Goal: Task Accomplishment & Management: Manage account settings

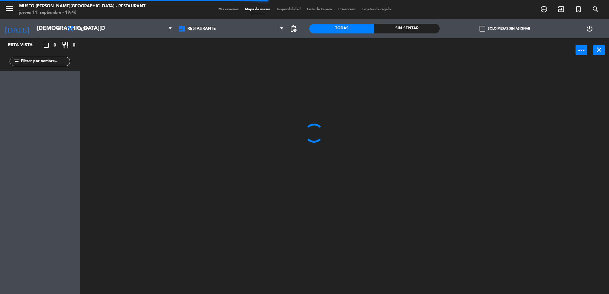
click at [54, 59] on input "text" at bounding box center [44, 61] width 49 height 7
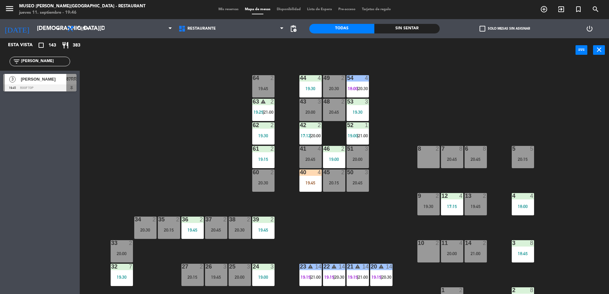
type input "[PERSON_NAME]"
click at [77, 143] on div "Esta vista crop_square 143 restaurant 383 filter_list [PERSON_NAME] 3 [PERSON_N…" at bounding box center [40, 166] width 80 height 256
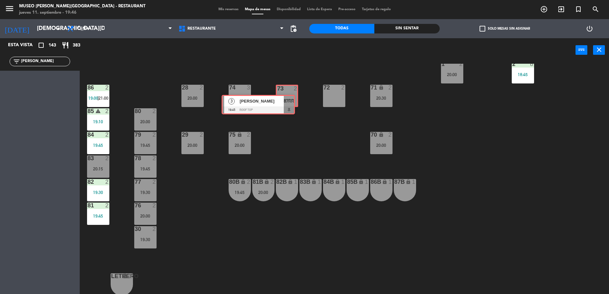
drag, startPoint x: 64, startPoint y: 81, endPoint x: 282, endPoint y: 100, distance: 219.3
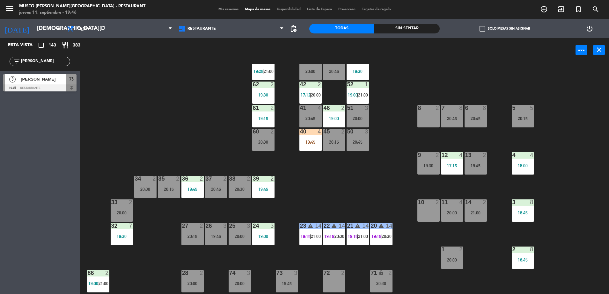
click at [242, 226] on div at bounding box center [239, 226] width 11 height 6
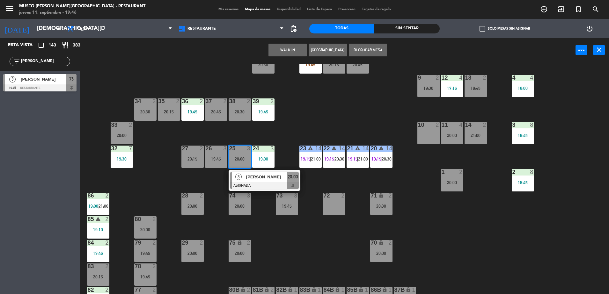
scroll to position [119, 0]
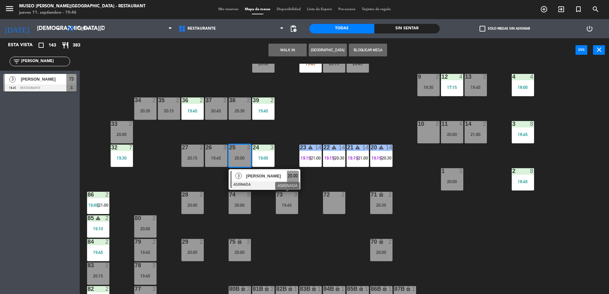
click at [287, 200] on div "73 3 19:45" at bounding box center [287, 203] width 22 height 22
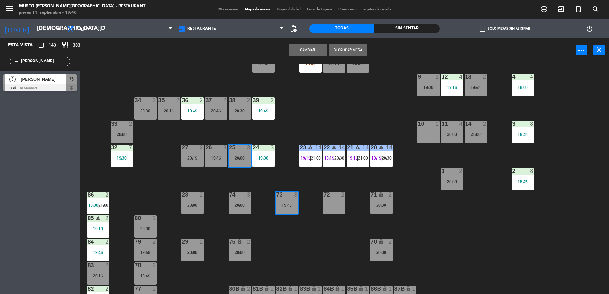
click at [296, 55] on button "Cambiar" at bounding box center [308, 50] width 38 height 13
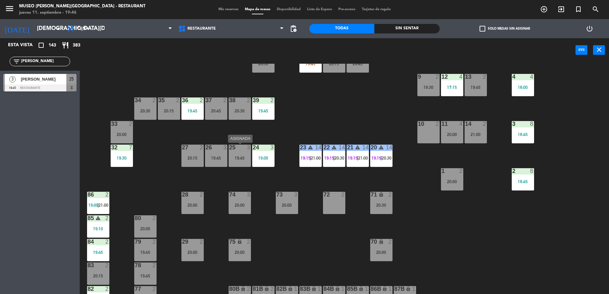
click at [235, 156] on div "19:45" at bounding box center [240, 158] width 22 height 4
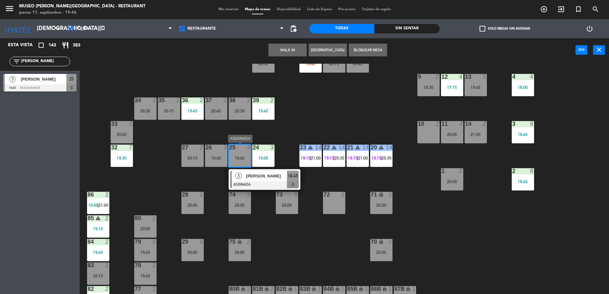
click at [274, 188] on div at bounding box center [264, 184] width 69 height 7
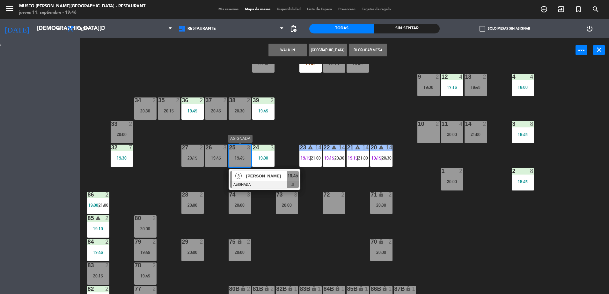
scroll to position [0, 0]
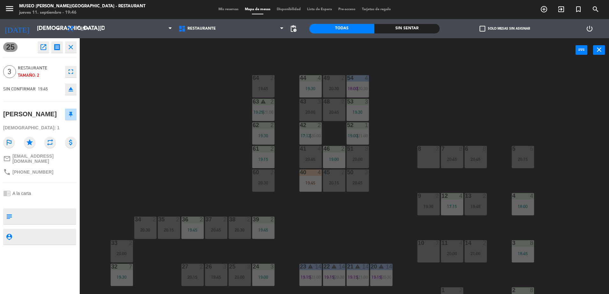
click at [189, 115] on div "44 4 19:30 49 2 20:30 54 4 18:00 | 20:30 64 2 19:45 48 2 20:45 53 3 19:30 63 wa…" at bounding box center [347, 180] width 523 height 232
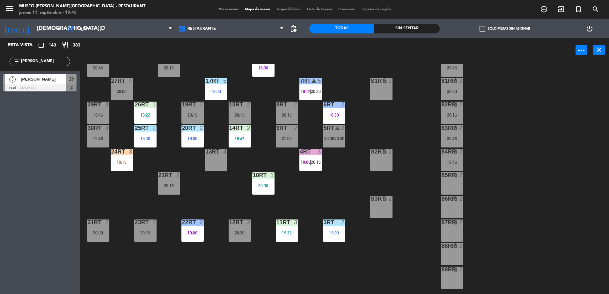
scroll to position [45, 0]
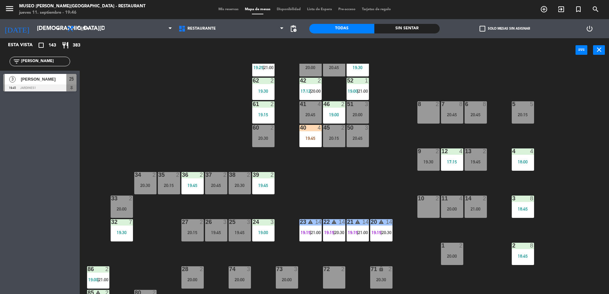
click at [67, 82] on div "25" at bounding box center [71, 79] width 10 height 11
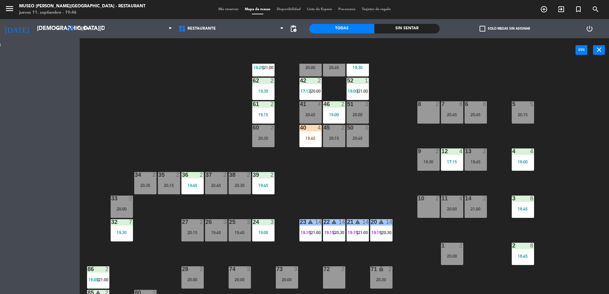
scroll to position [0, 0]
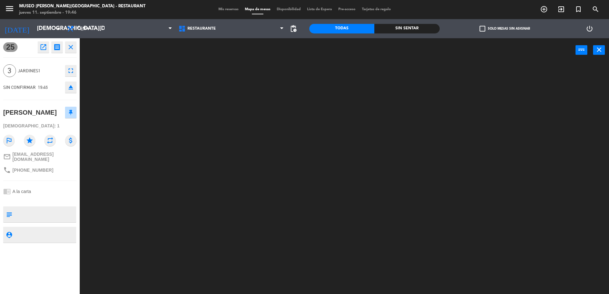
click at [193, 144] on div at bounding box center [347, 180] width 523 height 232
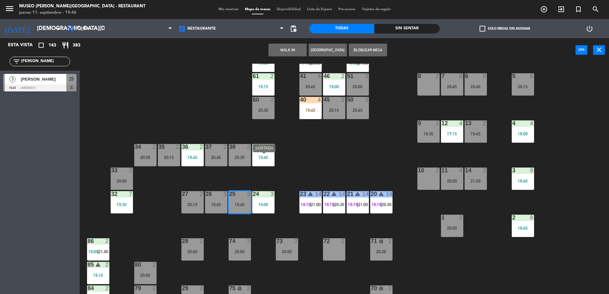
scroll to position [73, 0]
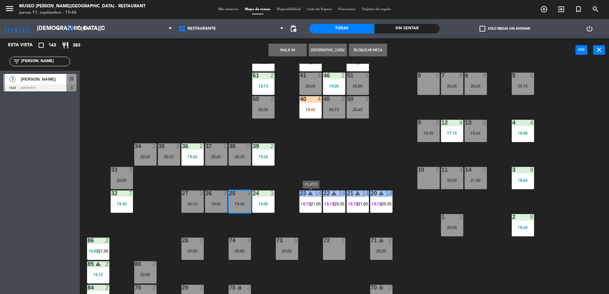
click at [295, 192] on div "23" at bounding box center [300, 194] width 11 height 6
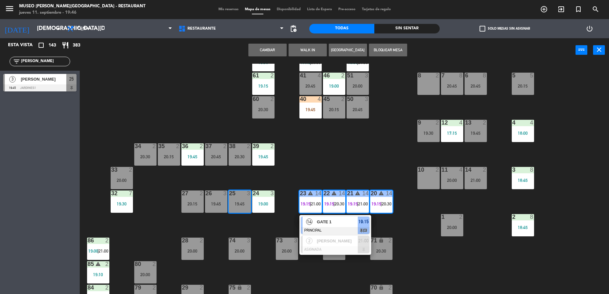
click at [259, 219] on div "44 4 19:30 49 2 20:30 54 4 18:00 | 20:30 64 2 19:45 48 2 20:45 53 3 19:30 63 wa…" at bounding box center [347, 180] width 523 height 232
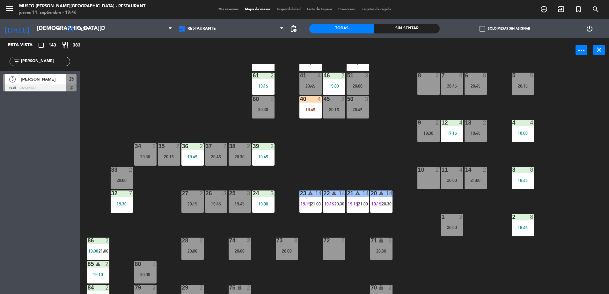
click at [240, 203] on div "19:45" at bounding box center [240, 204] width 22 height 4
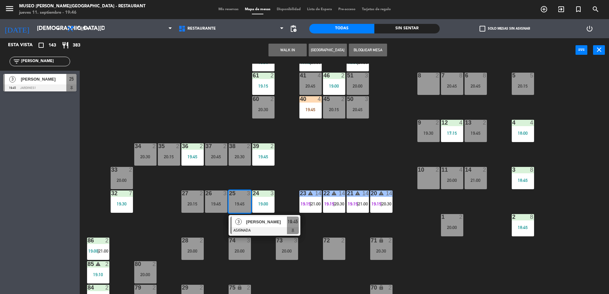
click at [261, 221] on span "[PERSON_NAME]" at bounding box center [266, 222] width 41 height 7
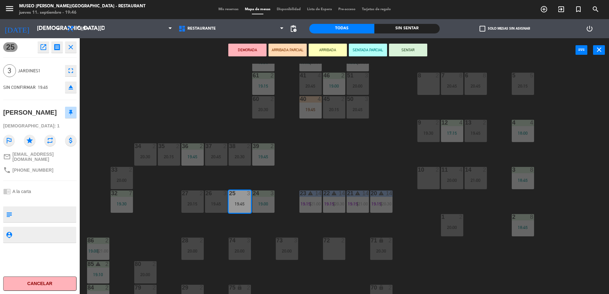
click at [297, 51] on button "ARRIBADA PARCIAL" at bounding box center [288, 50] width 38 height 13
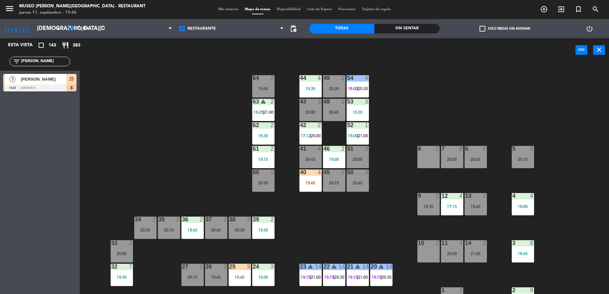
scroll to position [226, 0]
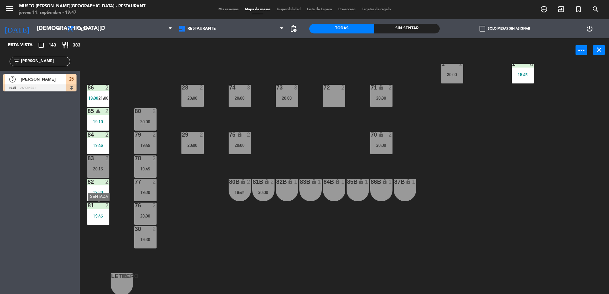
click at [103, 212] on div "81 2 19:45" at bounding box center [98, 214] width 22 height 22
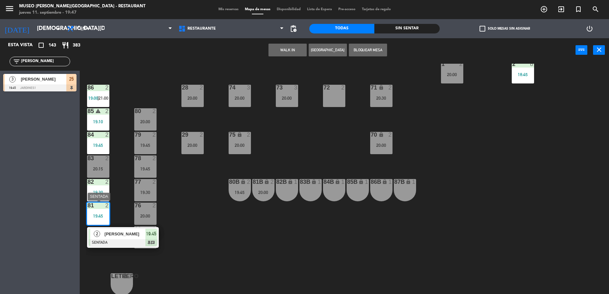
click at [117, 243] on div at bounding box center [123, 242] width 69 height 7
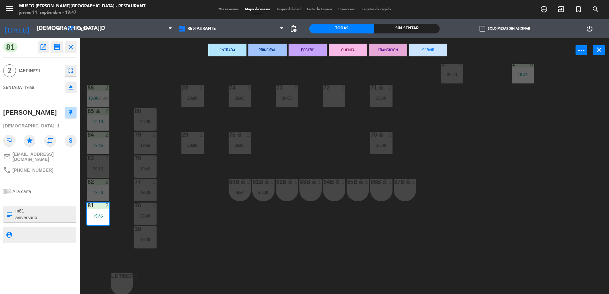
click at [249, 258] on div "44 4 19:30 49 2 20:30 54 4 18:00 | 20:30 64 2 19:45 48 2 20:45 53 3 19:30 63 wa…" at bounding box center [347, 180] width 523 height 232
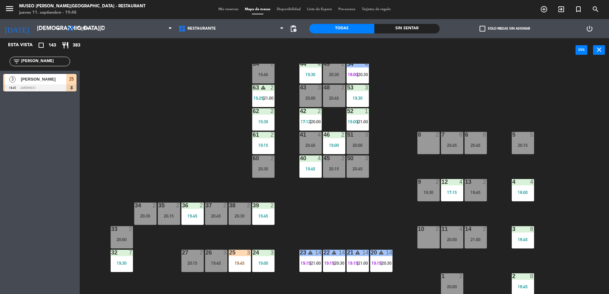
scroll to position [0, 0]
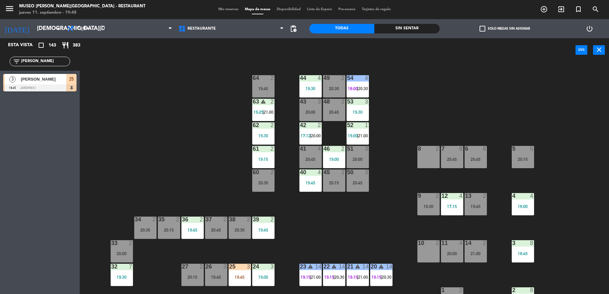
drag, startPoint x: 37, startPoint y: 58, endPoint x: -2, endPoint y: 75, distance: 42.0
click at [0, 75] on html "close × Museo [PERSON_NAME] Café - Restaurant × chrome_reader_mode Listado de R…" at bounding box center [304, 147] width 609 height 294
drag, startPoint x: 58, startPoint y: 61, endPoint x: 0, endPoint y: 74, distance: 59.5
click at [0, 74] on html "close × Museo [PERSON_NAME] Café - Restaurant × chrome_reader_mode Listado de R…" at bounding box center [304, 147] width 609 height 294
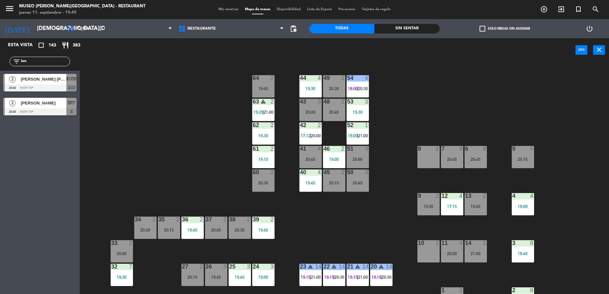
type input "len"
click at [64, 83] on div "[PERSON_NAME] [PERSON_NAME]" at bounding box center [43, 79] width 46 height 11
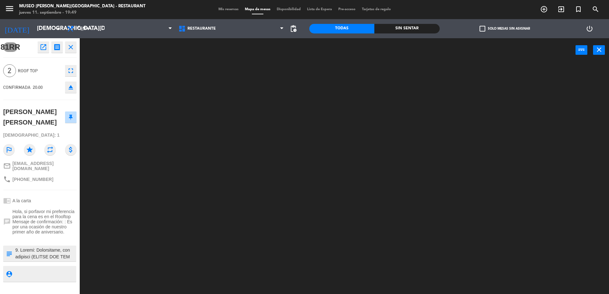
click at [61, 261] on textarea at bounding box center [45, 253] width 61 height 13
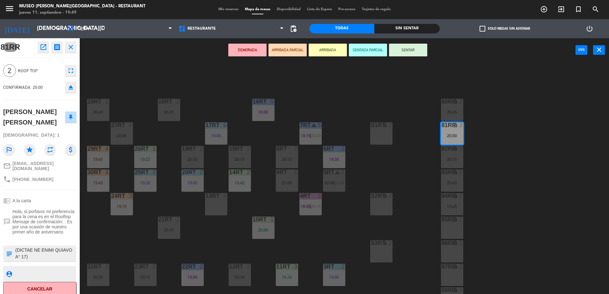
click at [287, 43] on div "DEMORADA ARRIBADA PARCIAL ARRIBADA SENTADA PARCIAL SENTAR power_input close" at bounding box center [328, 50] width 496 height 24
click at [290, 50] on button "ARRIBADA PARCIAL" at bounding box center [288, 50] width 38 height 13
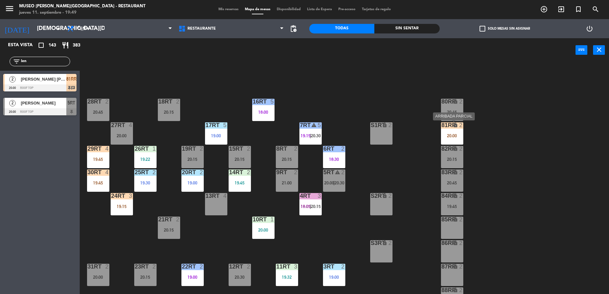
click at [452, 136] on div "20:00" at bounding box center [452, 136] width 22 height 4
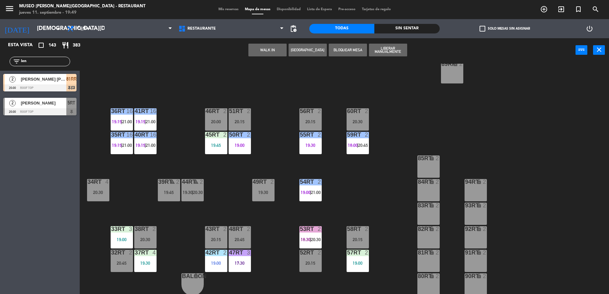
scroll to position [250, 0]
click at [241, 117] on div "51RT 2 20:15" at bounding box center [240, 120] width 22 height 22
click at [260, 52] on button "Cambiar" at bounding box center [267, 50] width 38 height 13
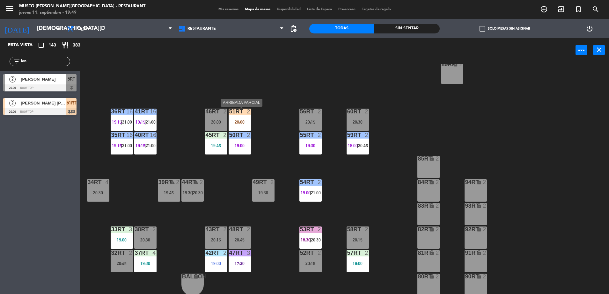
click at [238, 115] on div "51RT 2 20:00" at bounding box center [240, 120] width 22 height 22
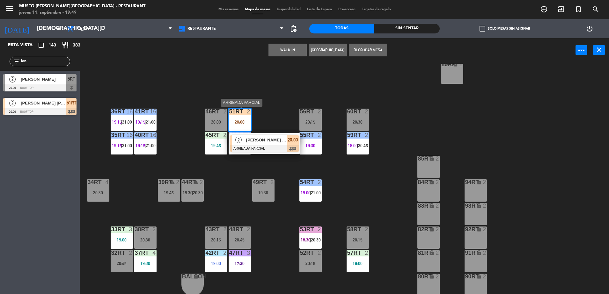
click at [264, 136] on div "[PERSON_NAME] [PERSON_NAME]" at bounding box center [266, 140] width 41 height 11
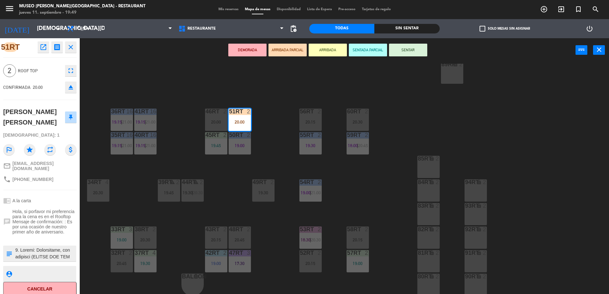
click at [271, 166] on div "18RT 2 20:15 16RT 5 18:00 28RT 2 20:45 80RR lock 2 20:45 27RT 4 20:00 7RT warni…" at bounding box center [347, 180] width 523 height 232
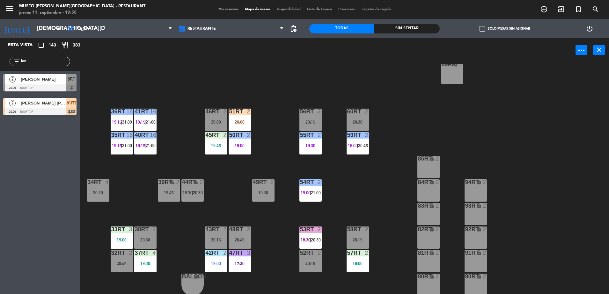
scroll to position [0, 0]
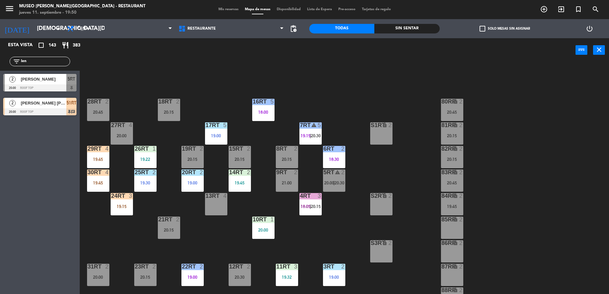
drag, startPoint x: 33, startPoint y: 61, endPoint x: -2, endPoint y: 61, distance: 34.4
click at [0, 61] on html "close × Museo [PERSON_NAME] Café - Restaurant × chrome_reader_mode Listado de R…" at bounding box center [304, 147] width 609 height 294
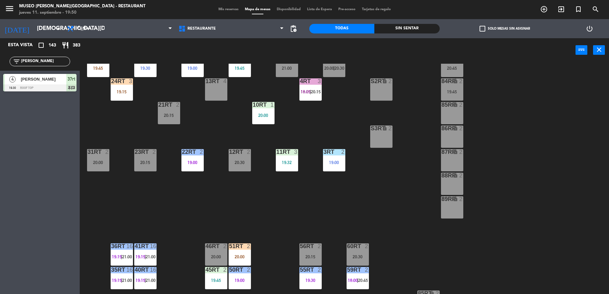
scroll to position [131, 0]
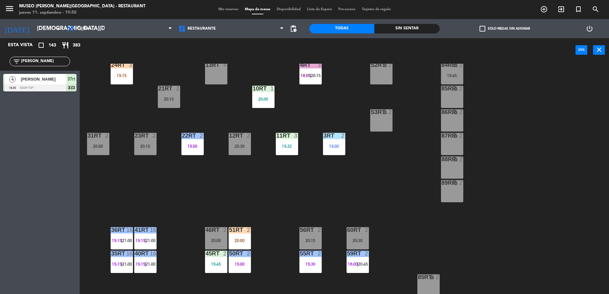
drag, startPoint x: 43, startPoint y: 61, endPoint x: -2, endPoint y: 67, distance: 44.8
click at [0, 67] on html "close × Museo [PERSON_NAME] Café - Restaurant × chrome_reader_mode Listado de R…" at bounding box center [304, 147] width 609 height 294
type input "¿"
type input "[PERSON_NAME]"
click at [55, 90] on div at bounding box center [39, 88] width 73 height 7
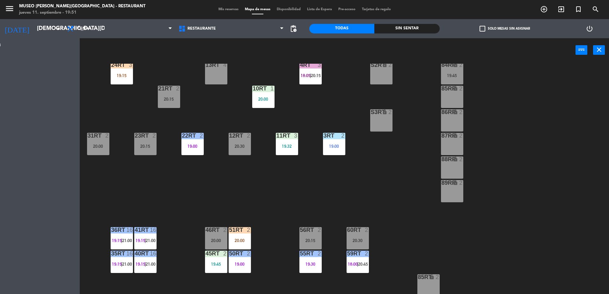
scroll to position [0, 0]
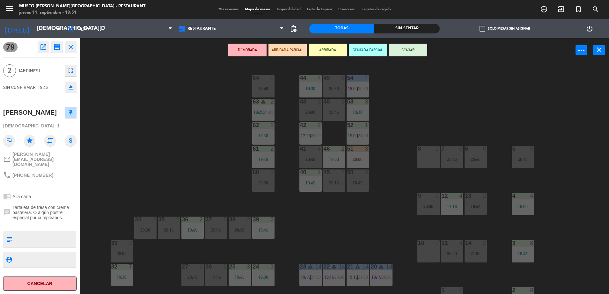
click at [285, 53] on button "ARRIBADA PARCIAL" at bounding box center [288, 50] width 38 height 13
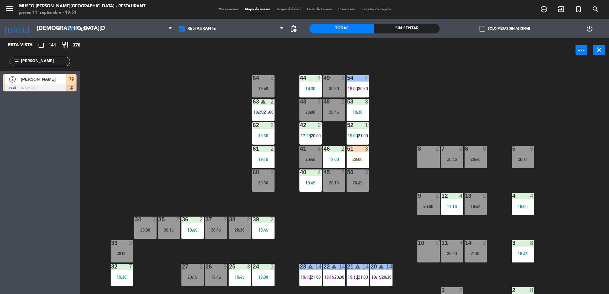
scroll to position [226, 0]
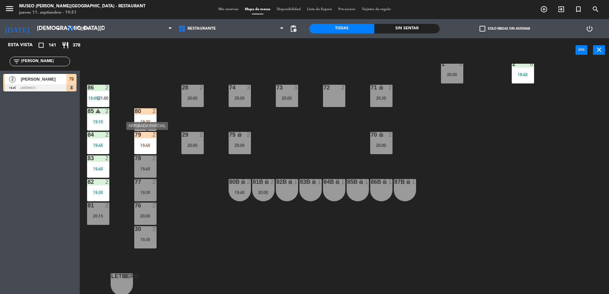
click at [143, 138] on div "79 2" at bounding box center [145, 135] width 22 height 6
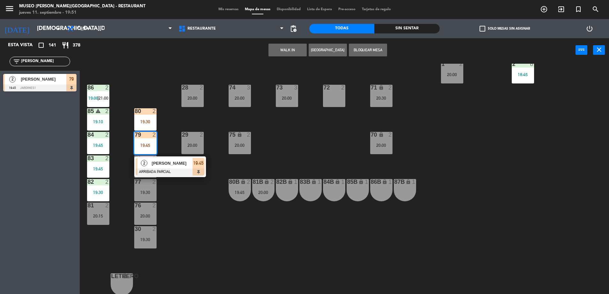
click at [142, 216] on div "20:00" at bounding box center [145, 216] width 22 height 4
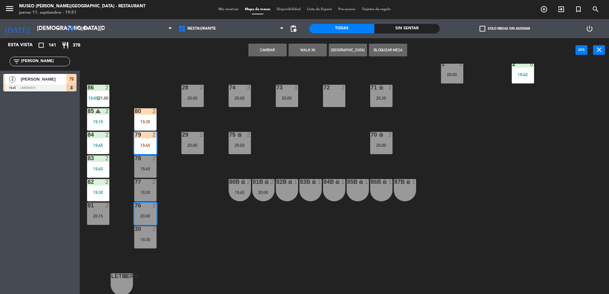
click at [268, 46] on button "Cambiar" at bounding box center [267, 50] width 38 height 13
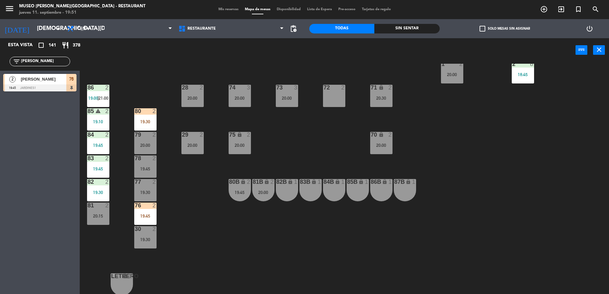
scroll to position [0, 0]
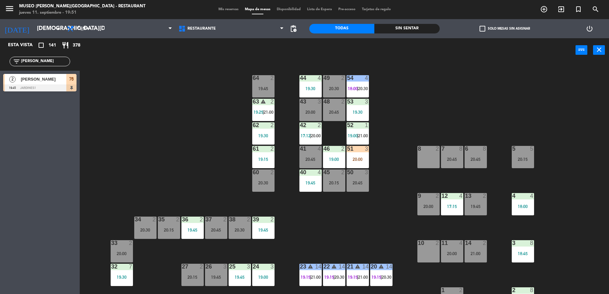
drag, startPoint x: 34, startPoint y: 61, endPoint x: -2, endPoint y: 71, distance: 37.4
click at [0, 71] on html "close × Museo [PERSON_NAME] Café - Restaurant × chrome_reader_mode Listado de R…" at bounding box center [304, 147] width 609 height 294
type input "mila"
click at [48, 89] on div at bounding box center [39, 88] width 73 height 7
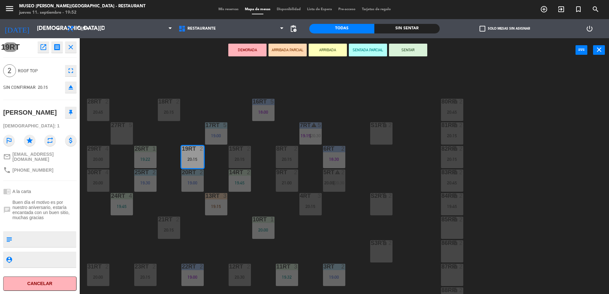
click at [283, 54] on button "ARRIBADA PARCIAL" at bounding box center [288, 50] width 38 height 13
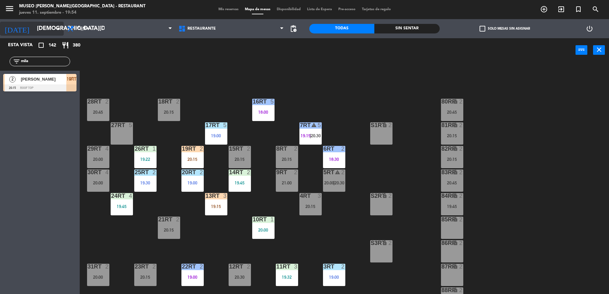
drag, startPoint x: 51, startPoint y: 63, endPoint x: 9, endPoint y: 27, distance: 54.5
click at [0, 54] on html "close × Museo [PERSON_NAME] Café - Restaurant × chrome_reader_mode Listado de R…" at bounding box center [304, 147] width 609 height 294
type input "oct"
click at [61, 78] on span "[PERSON_NAME]" at bounding box center [44, 79] width 46 height 7
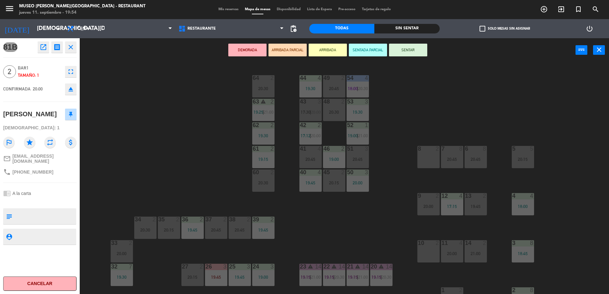
click at [294, 48] on button "ARRIBADA PARCIAL" at bounding box center [288, 50] width 38 height 13
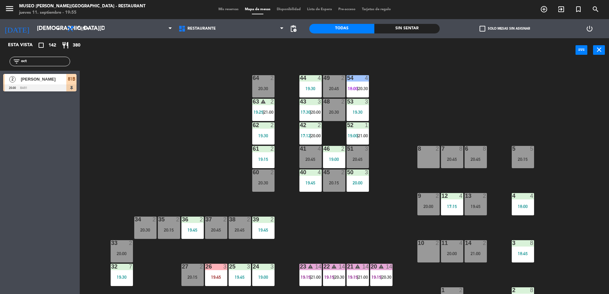
click at [70, 79] on span "81B" at bounding box center [71, 79] width 7 height 8
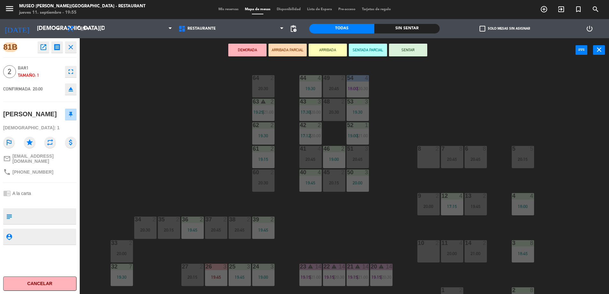
click at [236, 223] on div "38 2" at bounding box center [240, 220] width 22 height 6
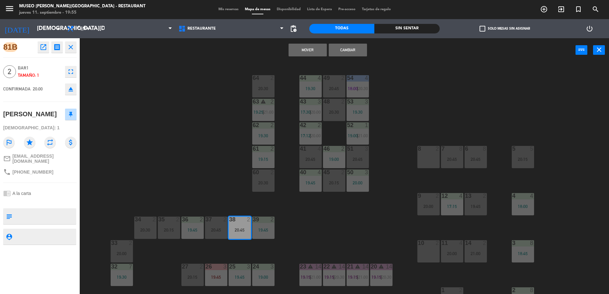
click at [357, 54] on button "Cambiar" at bounding box center [348, 50] width 38 height 13
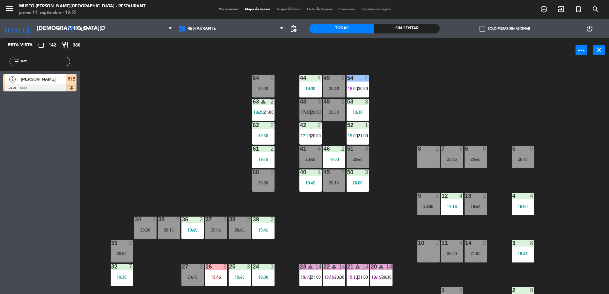
scroll to position [46, 0]
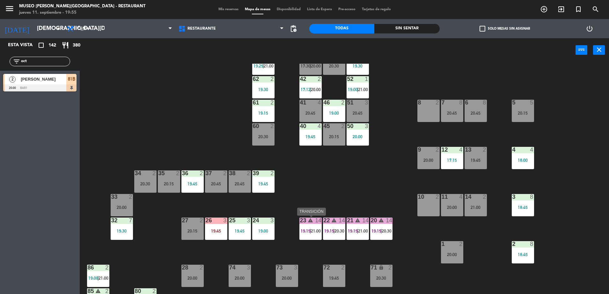
click at [307, 224] on div "23 warning 14 19:15 | 21:00" at bounding box center [310, 229] width 22 height 22
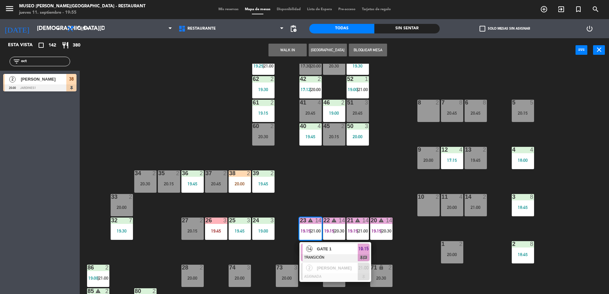
click at [325, 175] on div "44 4 19:30 49 2 20:45 54 4 18:00 | 20:30 64 2 20:30 48 2 20:30 53 3 19:30 63 wa…" at bounding box center [347, 180] width 523 height 232
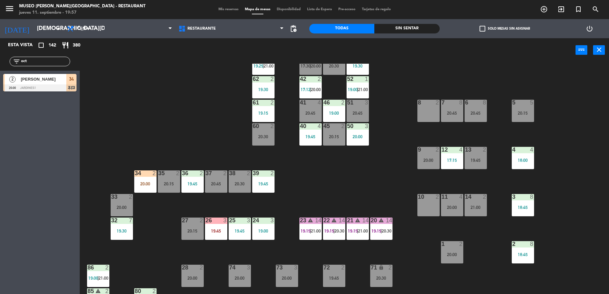
drag, startPoint x: 50, startPoint y: 58, endPoint x: -2, endPoint y: 57, distance: 52.0
click at [0, 57] on html "close × Museo [PERSON_NAME] Café - Restaurant × chrome_reader_mode Listado de R…" at bounding box center [304, 147] width 609 height 294
type input "seb"
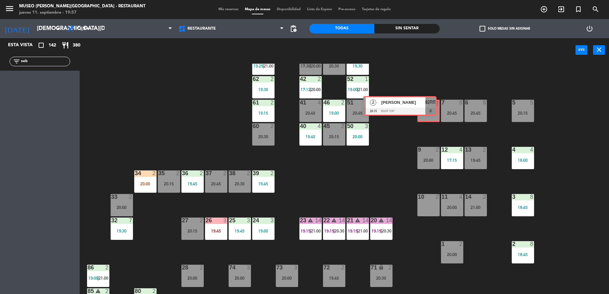
drag, startPoint x: 70, startPoint y: 84, endPoint x: 430, endPoint y: 106, distance: 361.1
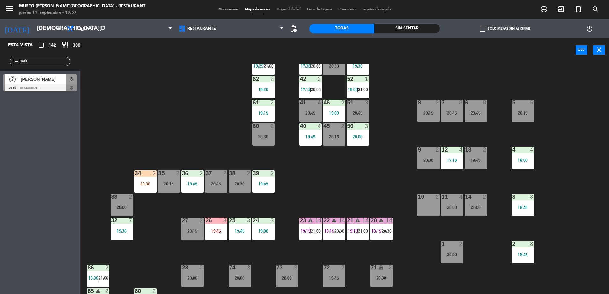
scroll to position [226, 0]
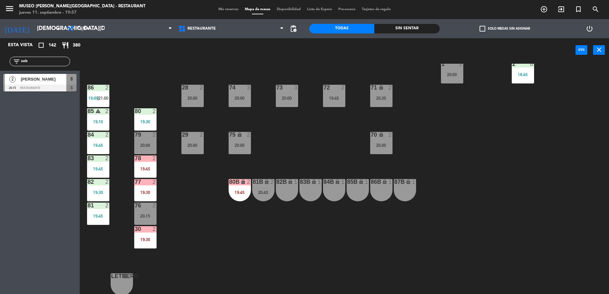
click at [147, 192] on div "19:30" at bounding box center [145, 192] width 22 height 4
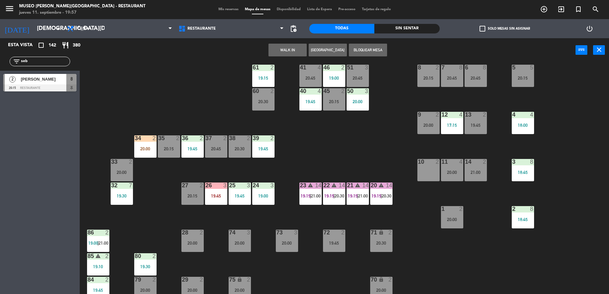
scroll to position [78, 0]
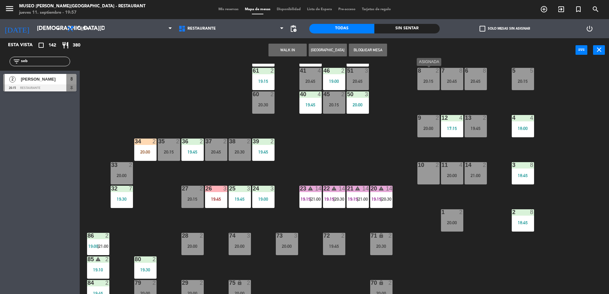
click at [430, 72] on div at bounding box center [428, 71] width 11 height 6
click at [301, 48] on button "Cambiar" at bounding box center [308, 50] width 38 height 13
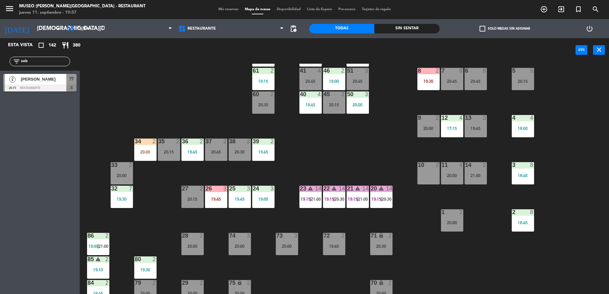
scroll to position [226, 0]
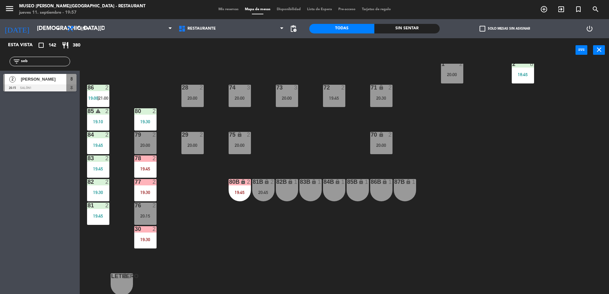
click at [75, 82] on div "8" at bounding box center [71, 79] width 10 height 11
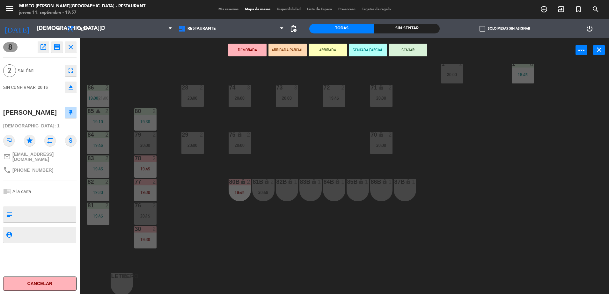
click at [285, 53] on button "ARRIBADA PARCIAL" at bounding box center [288, 50] width 38 height 13
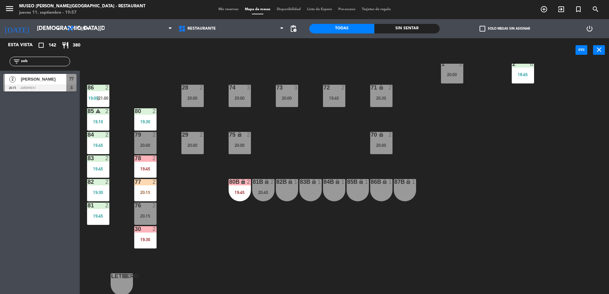
click at [206, 205] on div "44 4 19:30 49 2 20:45 54 4 18:00 | 20:30 64 2 20:30 48 2 20:30 53 3 19:30 63 wa…" at bounding box center [347, 180] width 523 height 232
click at [150, 181] on div at bounding box center [145, 182] width 11 height 6
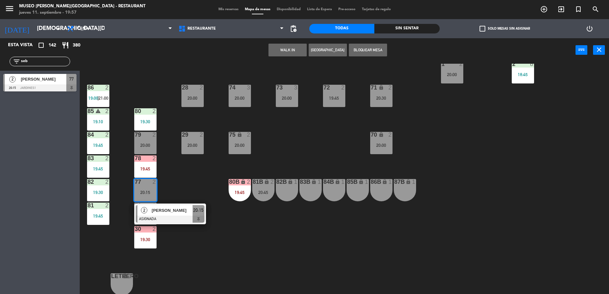
click at [182, 194] on div "44 4 19:30 49 2 20:45 54 4 18:00 | 20:30 64 2 20:30 48 2 20:30 53 3 19:30 63 wa…" at bounding box center [347, 180] width 523 height 232
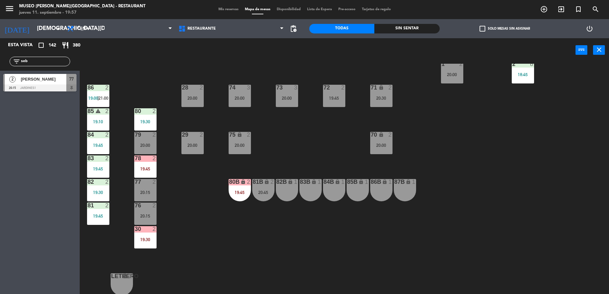
click at [144, 184] on div at bounding box center [145, 182] width 11 height 6
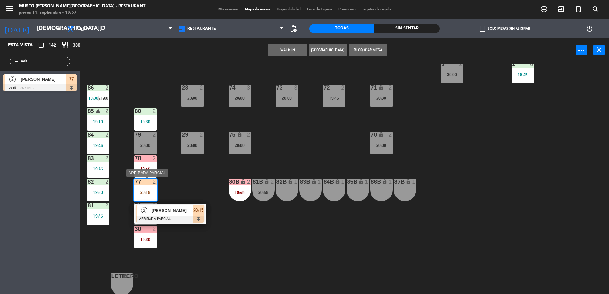
click at [181, 217] on div at bounding box center [170, 219] width 69 height 7
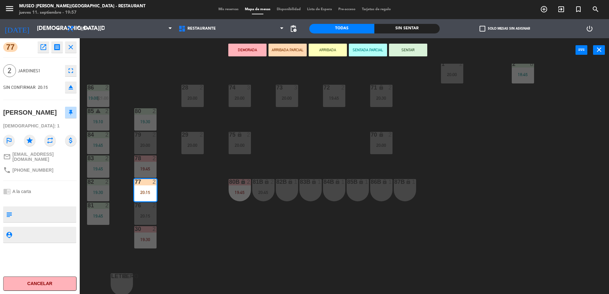
click at [296, 48] on button "ARRIBADA PARCIAL" at bounding box center [288, 50] width 38 height 13
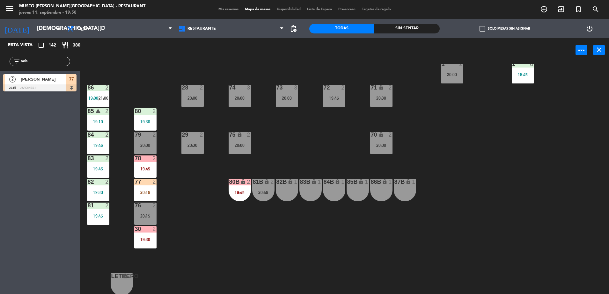
scroll to position [0, 0]
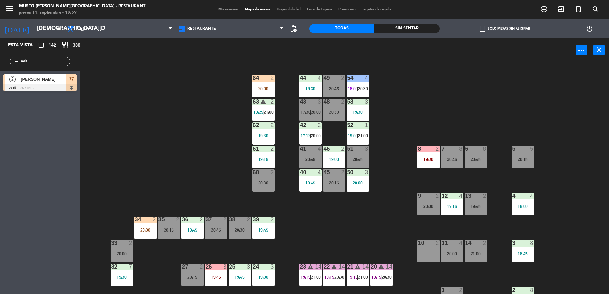
drag, startPoint x: 37, startPoint y: 61, endPoint x: -1, endPoint y: 51, distance: 39.5
click at [0, 51] on html "close × Museo [PERSON_NAME] Café - Restaurant × chrome_reader_mode Listado de R…" at bounding box center [304, 147] width 609 height 294
type input "[PERSON_NAME]"
click at [150, 125] on div "44 4 19:30 49 2 20:45 54 4 18:00 | 20:30 64 2 20:00 48 2 20:30 53 3 19:30 63 wa…" at bounding box center [347, 180] width 523 height 232
drag, startPoint x: 22, startPoint y: 61, endPoint x: -2, endPoint y: 65, distance: 24.0
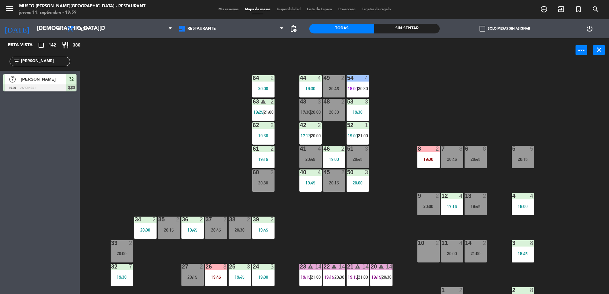
click at [0, 65] on html "close × Museo [PERSON_NAME] Café - Restaurant × chrome_reader_mode Listado de R…" at bounding box center [304, 147] width 609 height 294
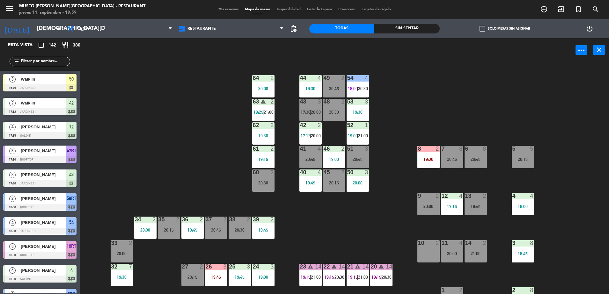
type input "b"
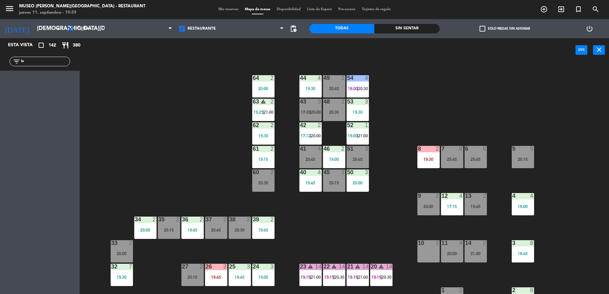
type input "i"
type input "cuev"
click at [70, 85] on div at bounding box center [39, 88] width 73 height 7
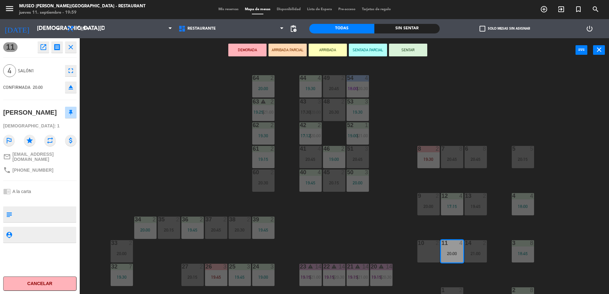
click at [281, 49] on button "ARRIBADA PARCIAL" at bounding box center [288, 50] width 38 height 13
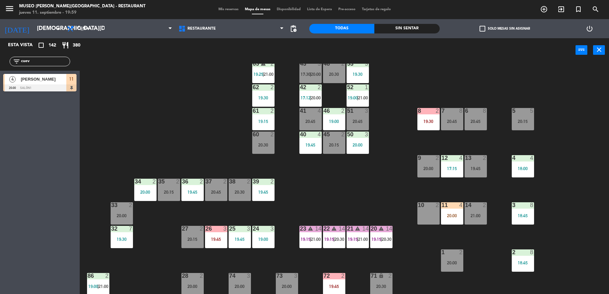
scroll to position [38, 0]
click at [418, 215] on div "10 2" at bounding box center [428, 213] width 22 height 22
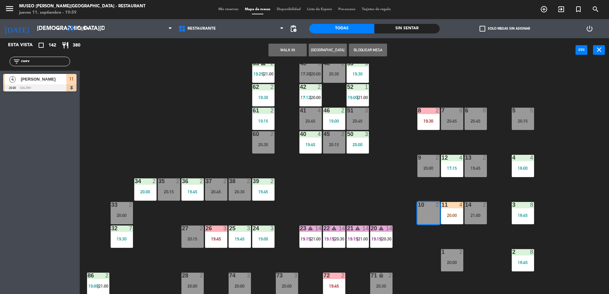
click at [282, 53] on button "WALK IN" at bounding box center [288, 50] width 38 height 13
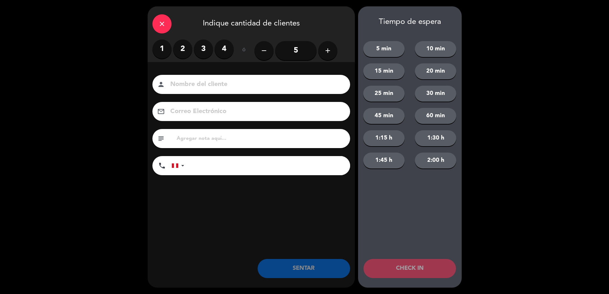
click at [179, 50] on label "2" at bounding box center [182, 49] width 19 height 19
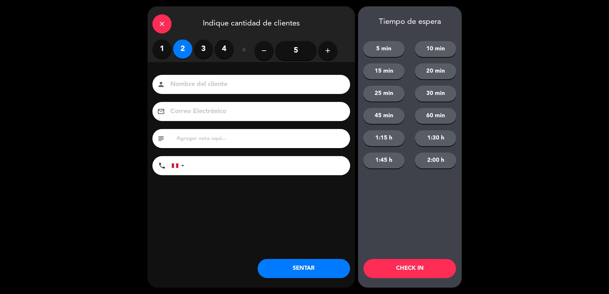
click at [197, 136] on input "text" at bounding box center [260, 138] width 169 height 9
click at [301, 275] on button "SENTAR" at bounding box center [304, 268] width 92 height 19
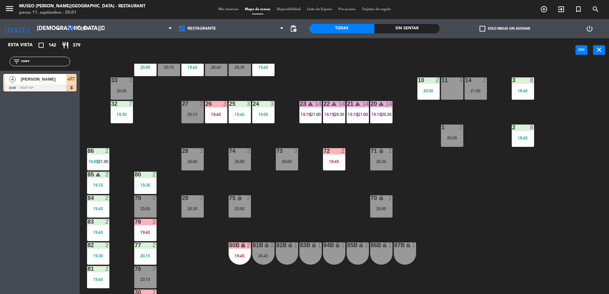
scroll to position [0, 0]
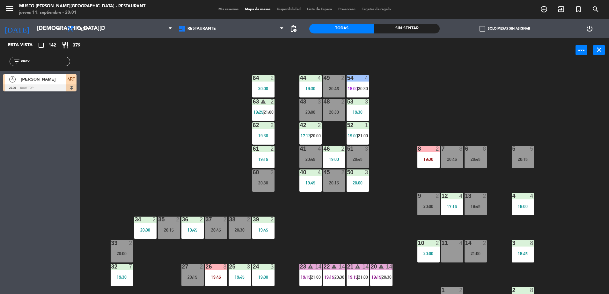
drag, startPoint x: 41, startPoint y: 59, endPoint x: 8, endPoint y: 43, distance: 37.1
click at [0, 68] on html "close × Museo [PERSON_NAME] Café - Restaurant × chrome_reader_mode Listado de R…" at bounding box center [304, 147] width 609 height 294
click at [249, 80] on div "64" at bounding box center [252, 78] width 11 height 6
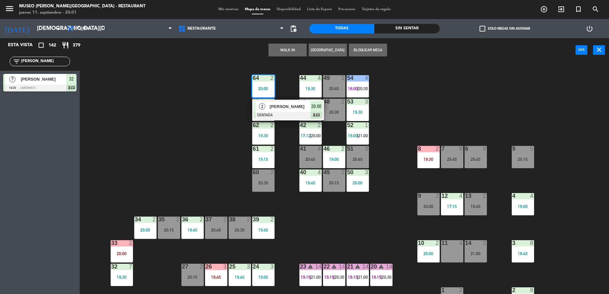
click at [144, 115] on div "44 4 19:30 49 2 20:45 54 4 18:00 | 20:30 64 2 20:00 2 [PERSON_NAME] SENTADA 20:…" at bounding box center [347, 180] width 523 height 232
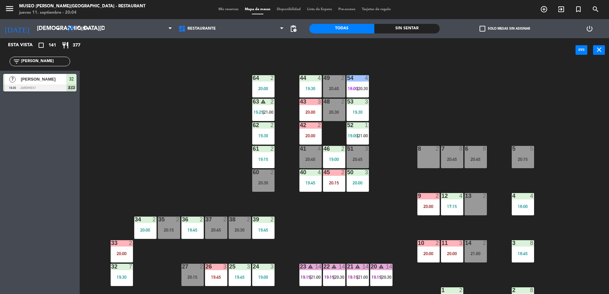
drag, startPoint x: 45, startPoint y: 59, endPoint x: 8, endPoint y: 37, distance: 42.6
click at [0, 61] on html "close × Museo [PERSON_NAME] Café - Restaurant × chrome_reader_mode Listado de R…" at bounding box center [304, 147] width 609 height 294
type input "[PERSON_NAME]"
click at [69, 84] on div "73" at bounding box center [71, 79] width 10 height 11
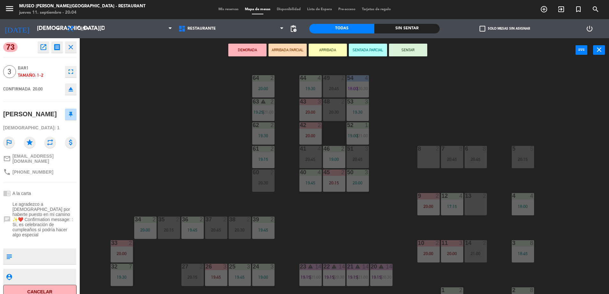
click at [300, 53] on button "ARRIBADA PARCIAL" at bounding box center [288, 50] width 38 height 13
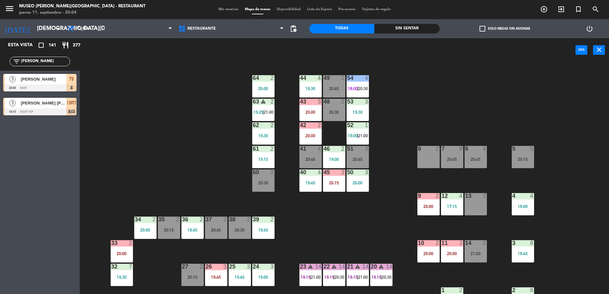
click at [126, 132] on div "44 4 19:30 49 2 20:45 54 4 18:00 | 20:30 64 2 20:00 48 2 20:30 53 3 19:30 63 wa…" at bounding box center [347, 180] width 523 height 232
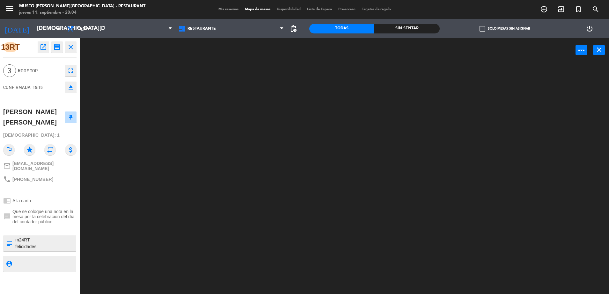
click at [161, 148] on div at bounding box center [347, 180] width 523 height 232
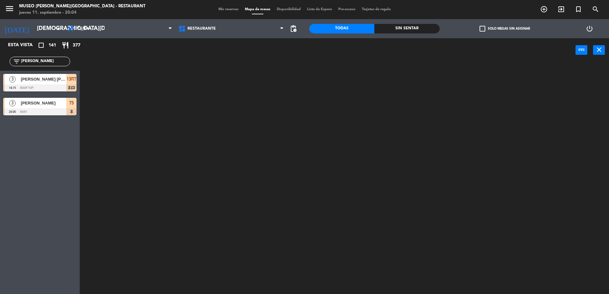
click at [71, 108] on div "73" at bounding box center [71, 103] width 10 height 11
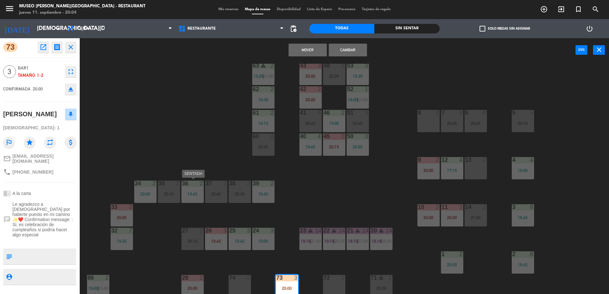
scroll to position [38, 0]
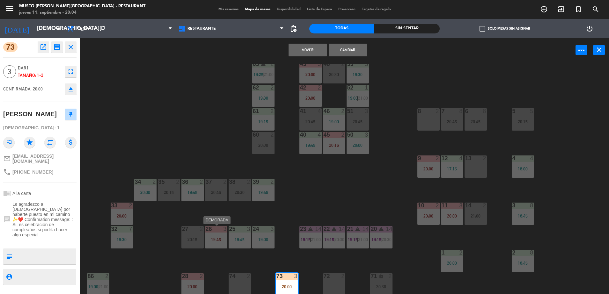
click at [223, 238] on div "19:45" at bounding box center [216, 240] width 22 height 4
click at [351, 54] on button "Cambiar" at bounding box center [348, 50] width 38 height 13
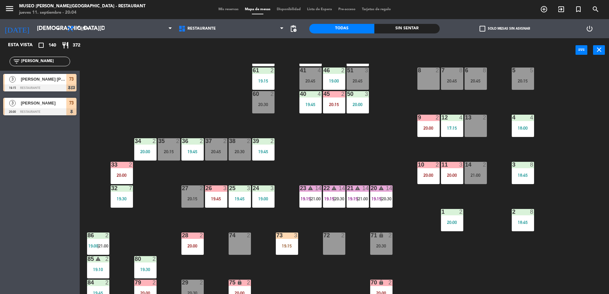
scroll to position [79, 0]
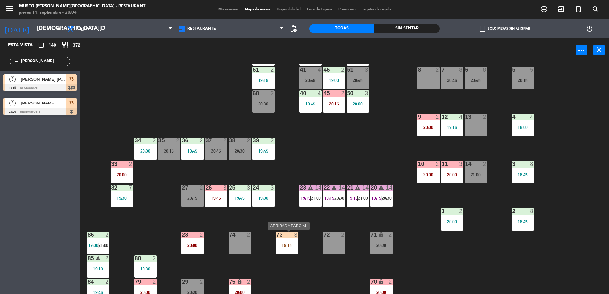
click at [285, 248] on div "73 3 19:15" at bounding box center [287, 243] width 22 height 22
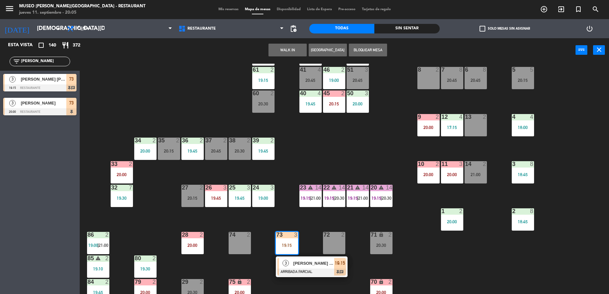
click at [261, 225] on div "44 4 19:30 49 2 20:45 54 4 18:00 | 20:30 64 2 20:00 48 2 20:30 53 3 19:30 63 wa…" at bounding box center [347, 180] width 523 height 232
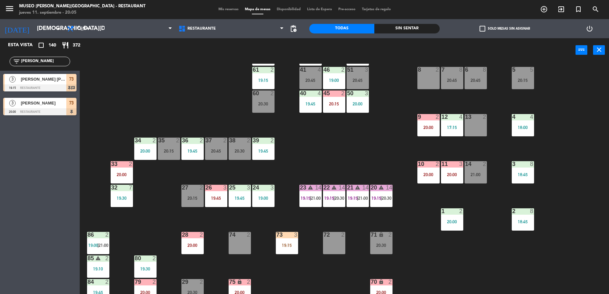
click at [65, 104] on span "[PERSON_NAME]" at bounding box center [44, 103] width 46 height 7
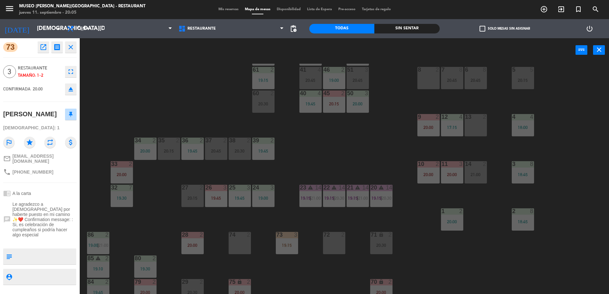
click at [213, 194] on div "26 3 19:45" at bounding box center [216, 196] width 22 height 22
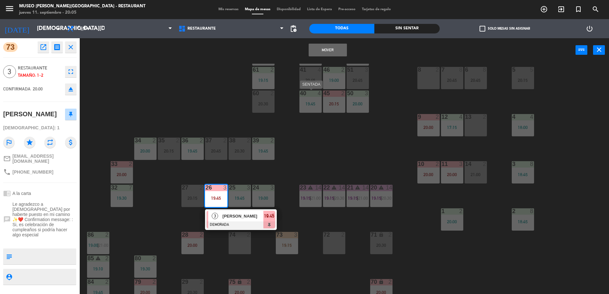
click at [287, 186] on div "44 4 19:30 49 2 20:45 54 4 18:00 | 20:30 64 2 20:00 48 2 20:30 53 3 19:30 63 wa…" at bounding box center [347, 180] width 523 height 232
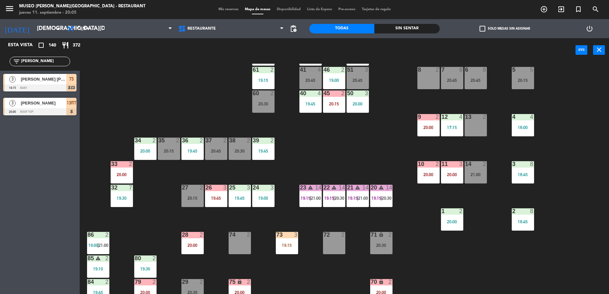
scroll to position [114, 0]
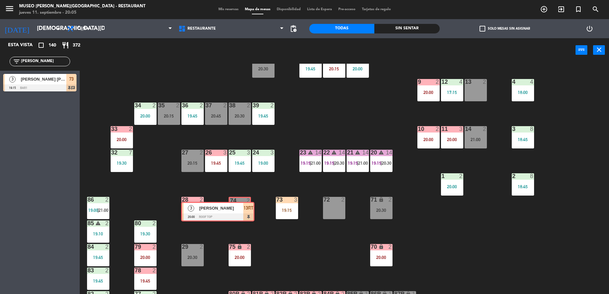
drag, startPoint x: 65, startPoint y: 102, endPoint x: 240, endPoint y: 199, distance: 200.1
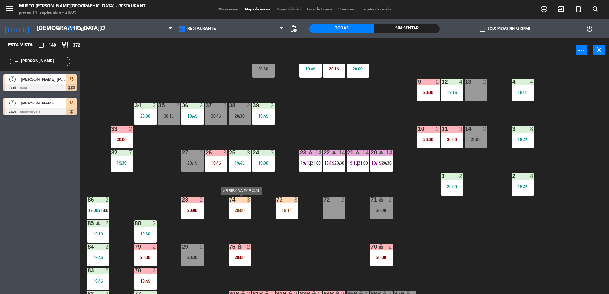
click at [244, 210] on div "20:00" at bounding box center [240, 210] width 22 height 4
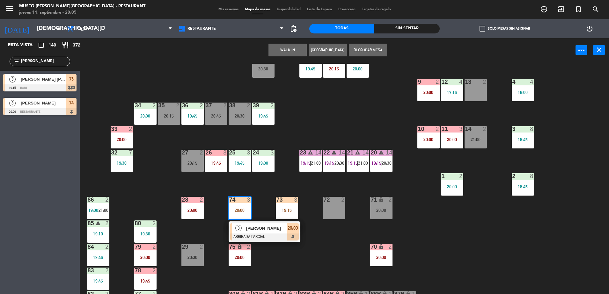
click at [322, 240] on div "44 4 19:30 49 2 20:45 54 4 18:00 | 20:30 64 2 20:00 48 2 20:30 53 3 19:30 63 wa…" at bounding box center [347, 180] width 523 height 232
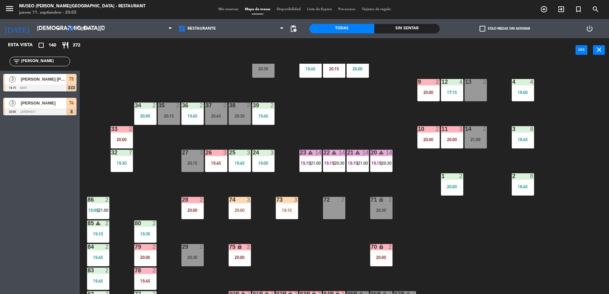
click at [248, 208] on div "20:00" at bounding box center [240, 210] width 22 height 4
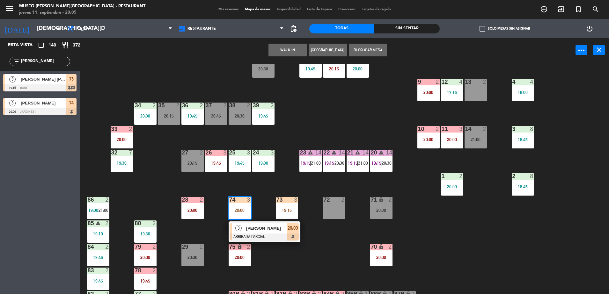
click at [218, 155] on div at bounding box center [216, 153] width 11 height 6
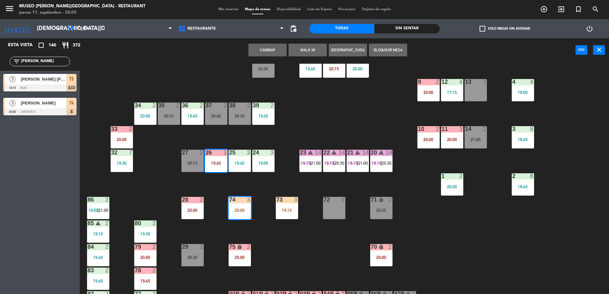
click at [270, 49] on button "Cambiar" at bounding box center [267, 50] width 38 height 13
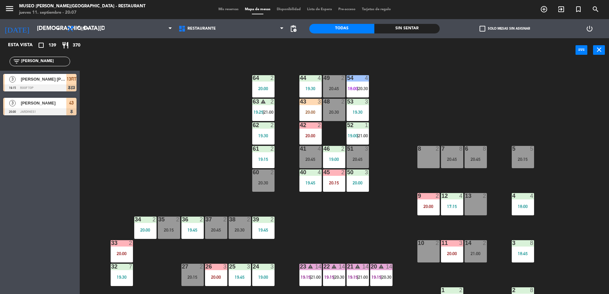
scroll to position [63, 0]
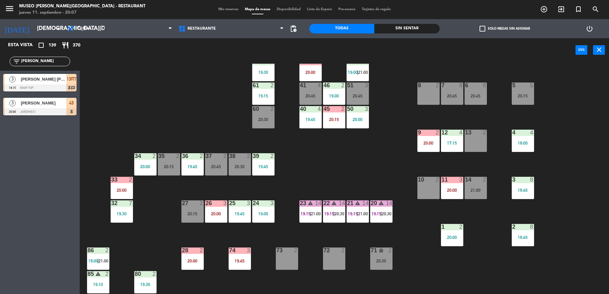
click at [40, 57] on div "filter_list [PERSON_NAME]" at bounding box center [40, 62] width 61 height 10
drag, startPoint x: 38, startPoint y: 59, endPoint x: 0, endPoint y: 51, distance: 38.5
click at [0, 51] on html "close × Museo [PERSON_NAME] Café - Restaurant × chrome_reader_mode Listado de R…" at bounding box center [304, 147] width 609 height 294
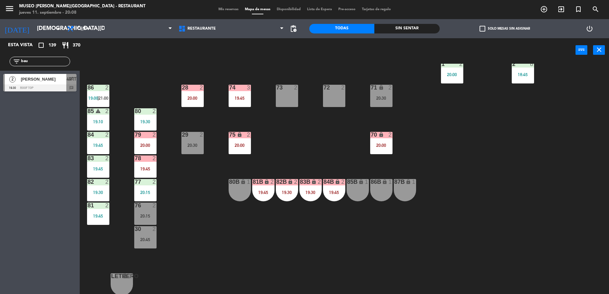
scroll to position [0, 0]
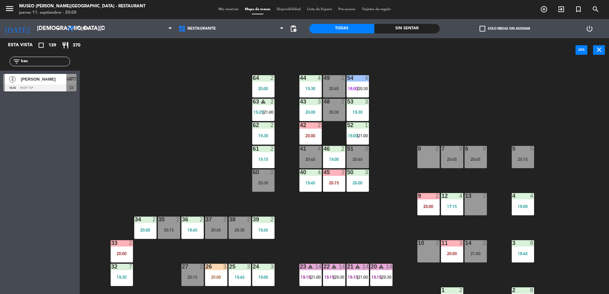
drag, startPoint x: 40, startPoint y: 62, endPoint x: -2, endPoint y: 56, distance: 41.5
click at [0, 56] on html "close × Museo [PERSON_NAME] Café - Restaurant × chrome_reader_mode Listado de R…" at bounding box center [304, 147] width 609 height 294
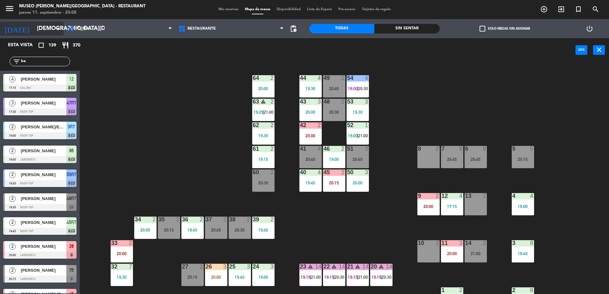
type input "bau"
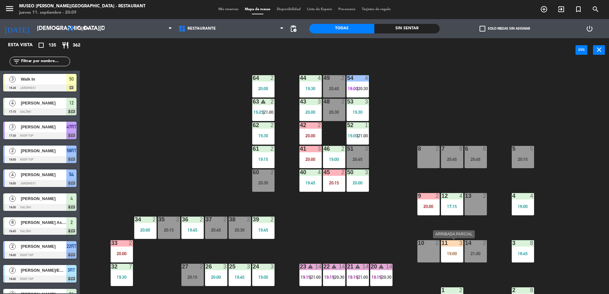
click at [453, 250] on div "11 3 19:00" at bounding box center [452, 251] width 22 height 22
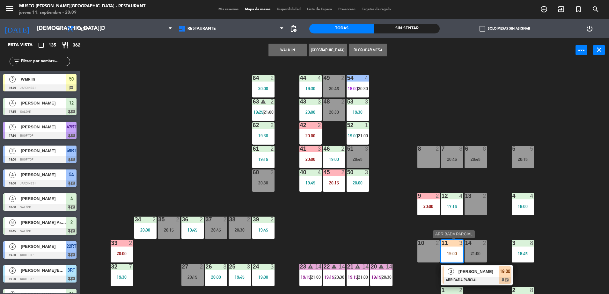
click at [466, 269] on span "Alvaro Bautista" at bounding box center [479, 272] width 41 height 7
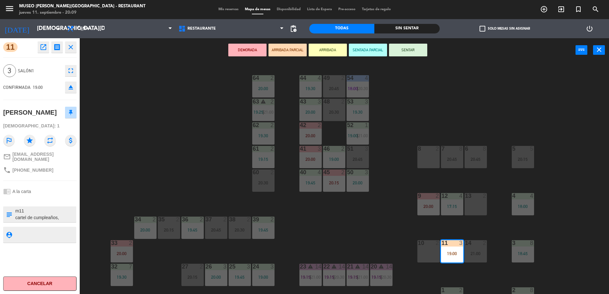
click at [329, 231] on div "44 4 19:30 49 2 20:45 54 4 18:00 | 20:30 64 2 20:00 48 2 20:30 53 3 19:30 63 wa…" at bounding box center [347, 180] width 523 height 232
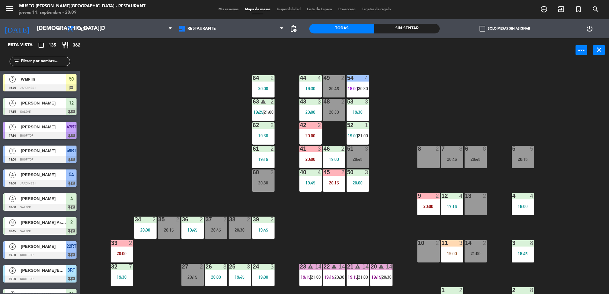
scroll to position [1085, 0]
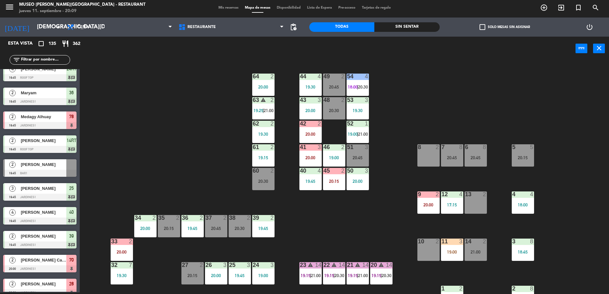
click at [449, 257] on div "11 3 19:00" at bounding box center [452, 250] width 22 height 22
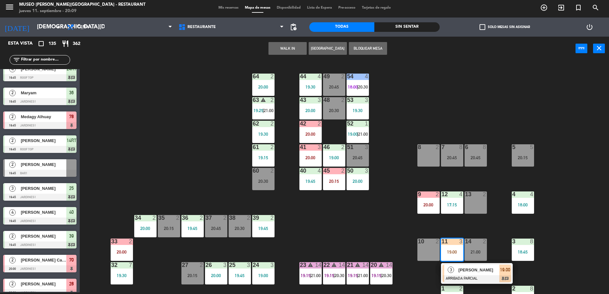
click at [459, 269] on span "Alvaro Bautista" at bounding box center [479, 270] width 41 height 7
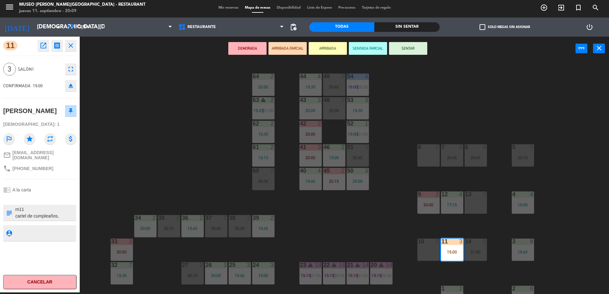
click at [60, 211] on textarea at bounding box center [45, 212] width 61 height 13
type textarea "m11 cartel de cumpleaños, brindarle la cortesia llegó 20:08"
click at [36, 166] on span "+51912470489" at bounding box center [32, 168] width 41 height 5
click at [48, 173] on div "11 open_in_new receipt 7:00 PM jue., 11 sep. 3 personas birthday Alvaro Bautist…" at bounding box center [40, 165] width 80 height 256
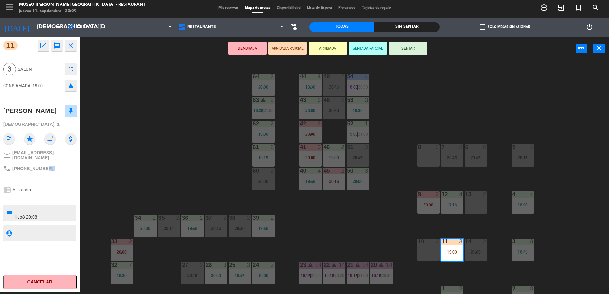
click at [48, 173] on div "11 open_in_new receipt 7:00 PM jue., 11 sep. 3 personas birthday Alvaro Bautist…" at bounding box center [40, 165] width 80 height 256
click at [229, 171] on div "44 4 19:30 49 2 20:45 54 4 18:00 | 20:30 64 2 20:00 48 2 20:30 53 3 19:30 63 wa…" at bounding box center [347, 178] width 523 height 232
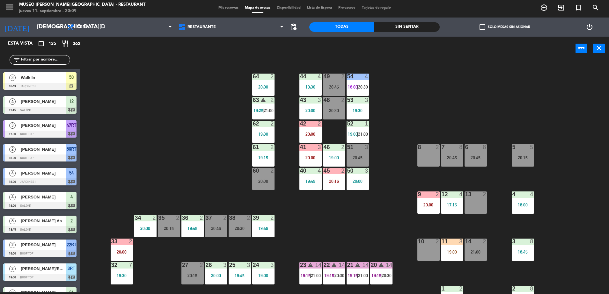
scroll to position [1085, 0]
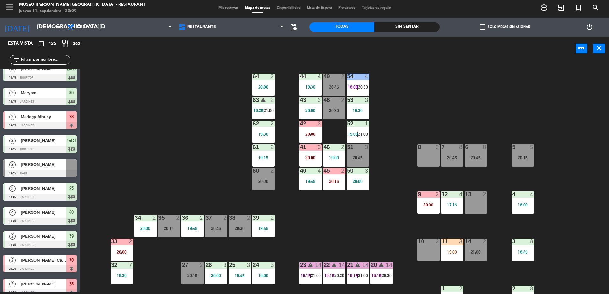
click at [451, 250] on div "19:00" at bounding box center [452, 252] width 22 height 4
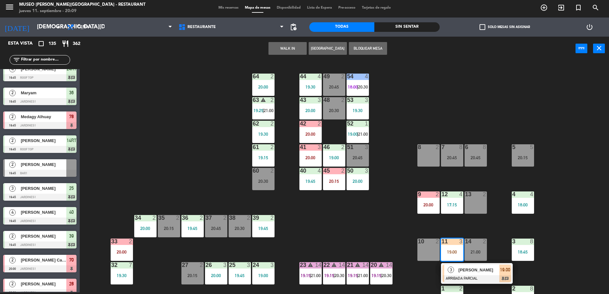
click at [459, 266] on div "Alvaro Bautista" at bounding box center [478, 270] width 41 height 11
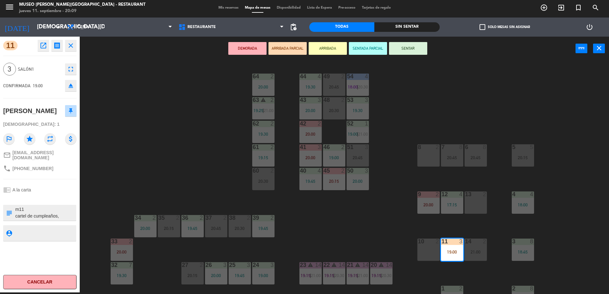
click at [41, 210] on textarea at bounding box center [45, 212] width 61 height 13
click at [180, 169] on div "44 4 19:30 49 2 20:45 54 4 18:00 | 20:30 64 2 20:00 48 2 20:30 53 3 19:30 63 wa…" at bounding box center [347, 178] width 523 height 232
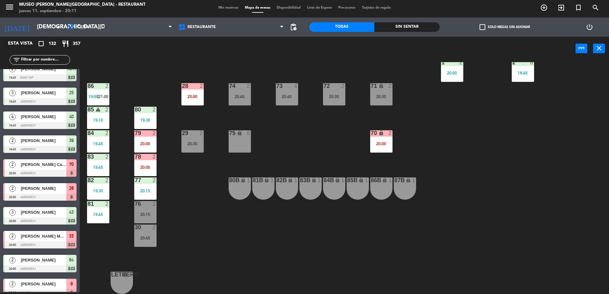
scroll to position [0, 0]
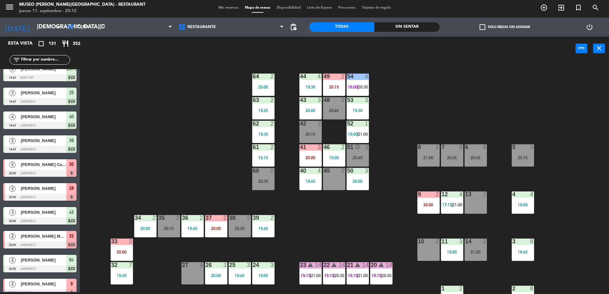
click at [50, 62] on input "text" at bounding box center [44, 59] width 49 height 7
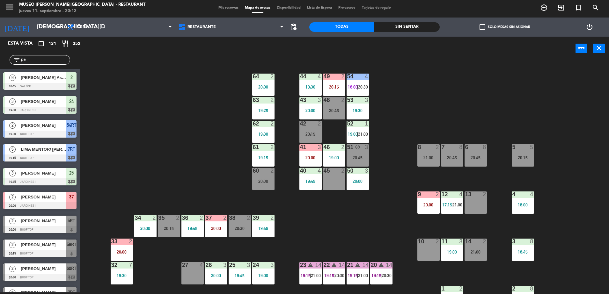
type input "p"
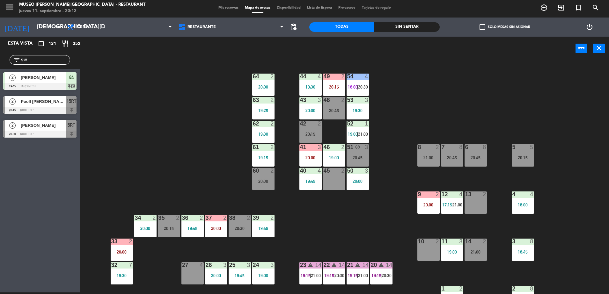
type input "qui"
click at [78, 104] on div "2 Pooll Quintana Taipe 20:15 Roof Top 15RT" at bounding box center [40, 105] width 80 height 24
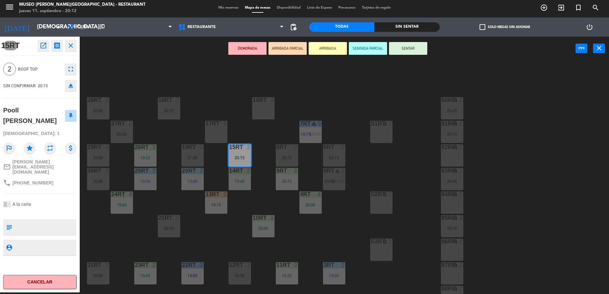
click at [298, 48] on button "ARRIBADA PARCIAL" at bounding box center [288, 48] width 38 height 13
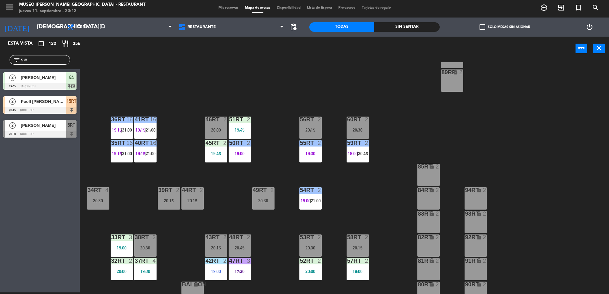
scroll to position [250, 0]
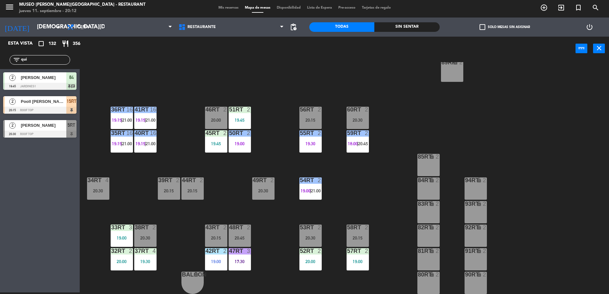
click at [263, 184] on div "49RT 2" at bounding box center [263, 181] width 22 height 6
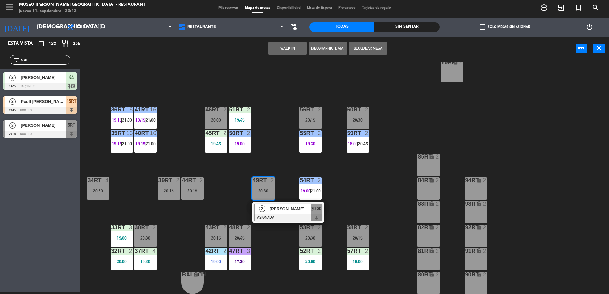
click at [286, 209] on span "[PERSON_NAME]" at bounding box center [290, 209] width 41 height 7
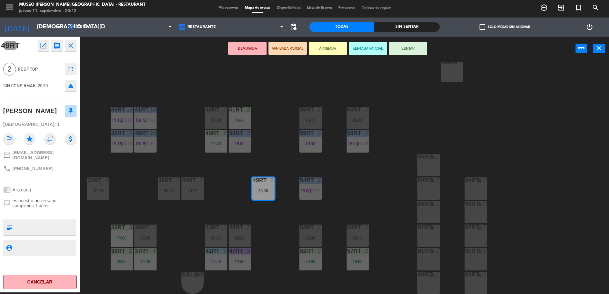
click at [188, 189] on div "20:15" at bounding box center [192, 191] width 22 height 4
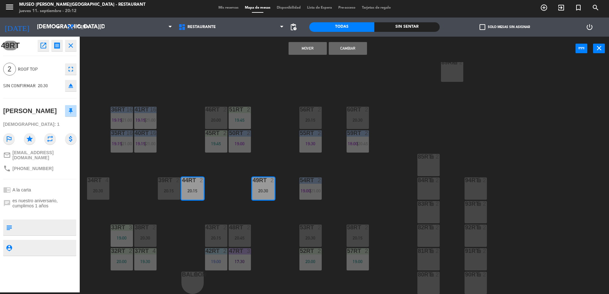
click at [250, 185] on div "18RT 2 20:15 16RT 4 28RT 2 20:45 80RR lock 2 20:45 27RT 2 20:45 7RT warning 5 1…" at bounding box center [347, 178] width 523 height 232
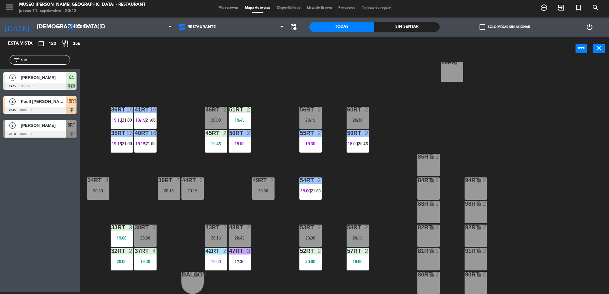
click at [180, 199] on div "39rt 2 20:15" at bounding box center [169, 189] width 22 height 22
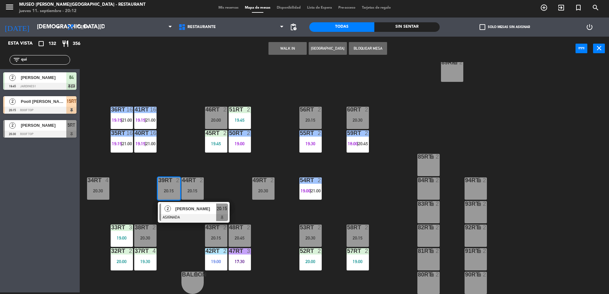
click at [219, 182] on div "18RT 2 20:15 16RT 4 28RT 2 20:45 80RR lock 2 20:45 27RT 2 20:45 7RT warning 5 1…" at bounding box center [347, 178] width 523 height 232
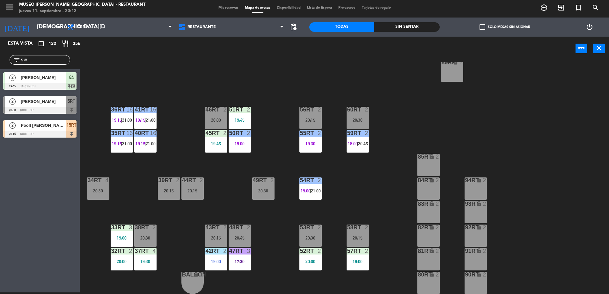
click at [238, 210] on div "18RT 2 20:15 16RT 4 28RT 2 20:45 80RR lock 2 20:45 27RT 2 20:45 7RT warning 5 1…" at bounding box center [347, 178] width 523 height 232
click at [197, 190] on div "20:15" at bounding box center [192, 191] width 22 height 4
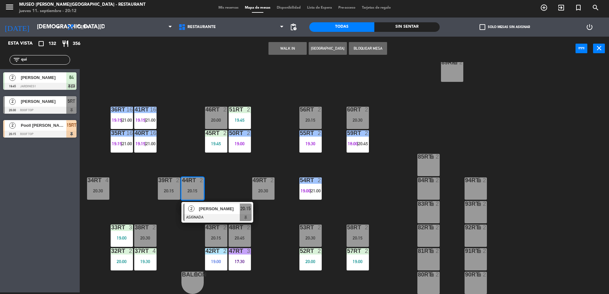
click at [221, 206] on span "[PERSON_NAME]" at bounding box center [219, 209] width 41 height 7
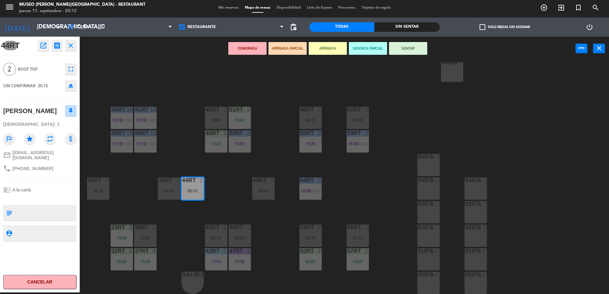
click at [293, 48] on button "ARRIBADA PARCIAL" at bounding box center [288, 48] width 38 height 13
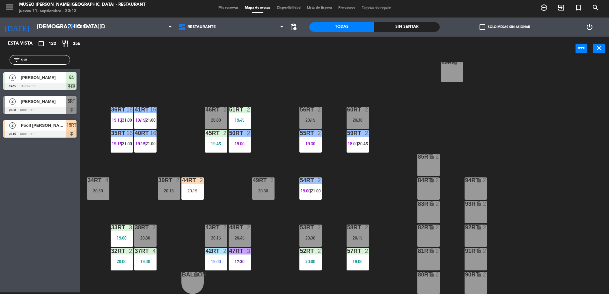
scroll to position [0, 0]
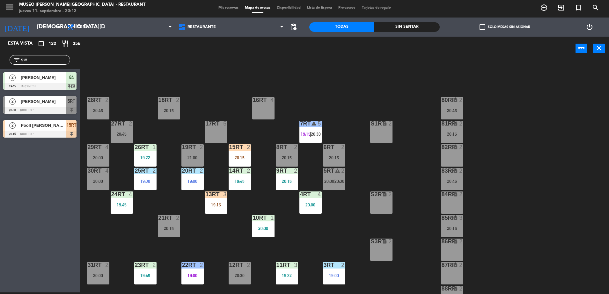
click at [235, 154] on div "15RT 2 20:15" at bounding box center [240, 155] width 22 height 22
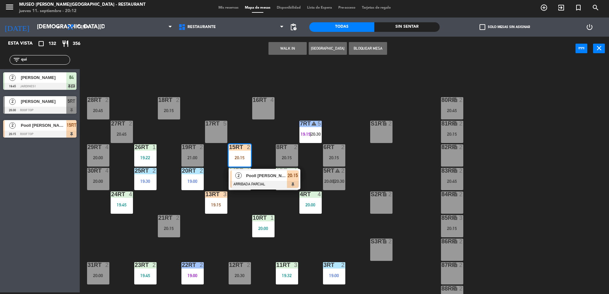
click at [245, 199] on div "18RT 2 20:15 16RT 4 28RT 2 20:45 80RR lock 2 20:45 27RT 2 20:45 7RT warning 5 1…" at bounding box center [347, 178] width 523 height 232
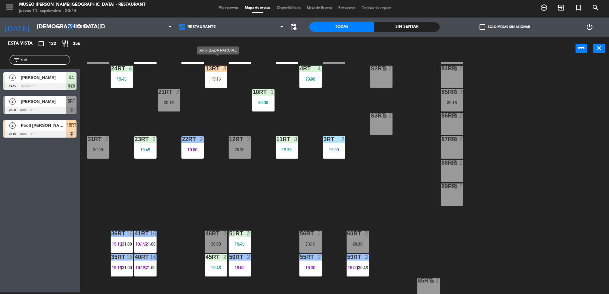
scroll to position [135, 0]
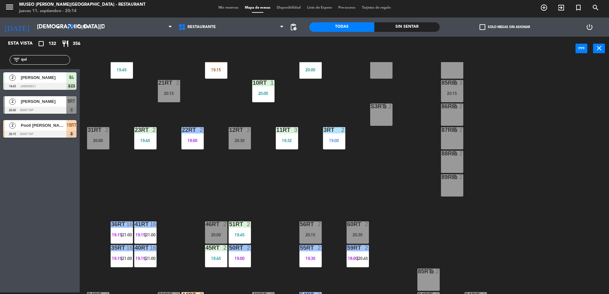
drag, startPoint x: 57, startPoint y: 61, endPoint x: -2, endPoint y: 50, distance: 59.9
click at [0, 50] on html "close × Museo Larco Café - Restaurant × chrome_reader_mode Listado de Reservas …" at bounding box center [304, 147] width 609 height 294
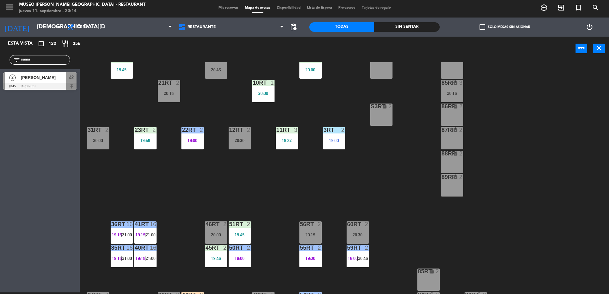
type input "sama"
click at [36, 84] on div at bounding box center [39, 86] width 73 height 7
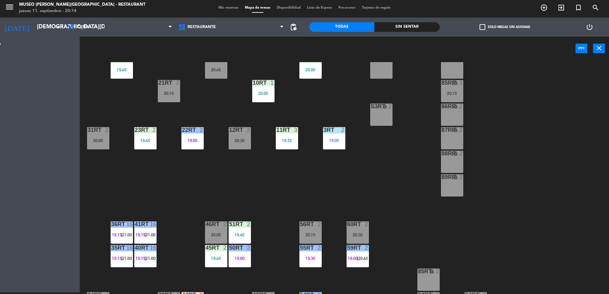
scroll to position [0, 0]
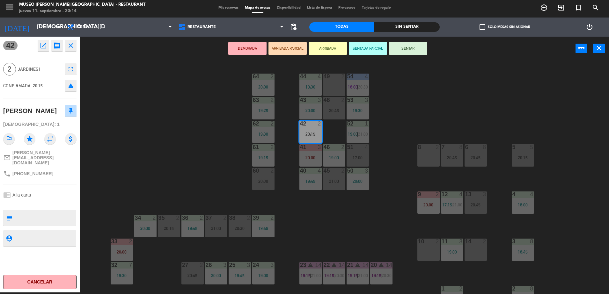
click at [299, 54] on button "ARRIBADA PARCIAL" at bounding box center [288, 48] width 38 height 13
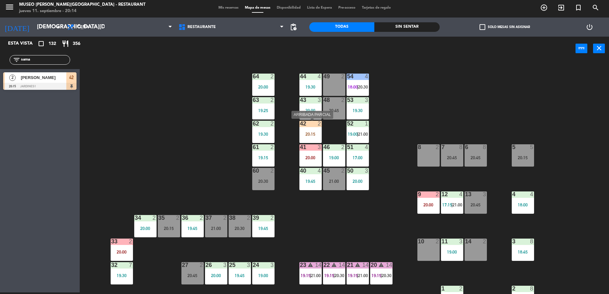
click at [304, 131] on div "42 2 20:15" at bounding box center [310, 132] width 22 height 22
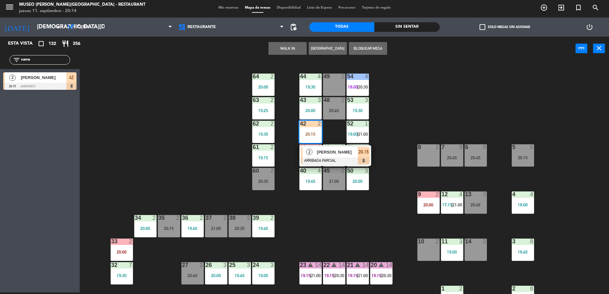
click at [304, 207] on div "44 4 19:30 49 2 54 4 18:00 | 20:30 64 2 20:00 48 2 20:45 53 3 19:30 63 2 19:25 …" at bounding box center [347, 178] width 523 height 232
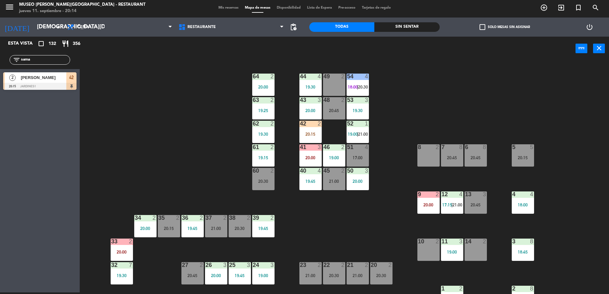
drag, startPoint x: 53, startPoint y: 60, endPoint x: 48, endPoint y: 7, distance: 53.8
click at [0, 62] on html "close × Museo Larco Café - Restaurant × chrome_reader_mode Listado de Reservas …" at bounding box center [304, 147] width 609 height 294
type input "y"
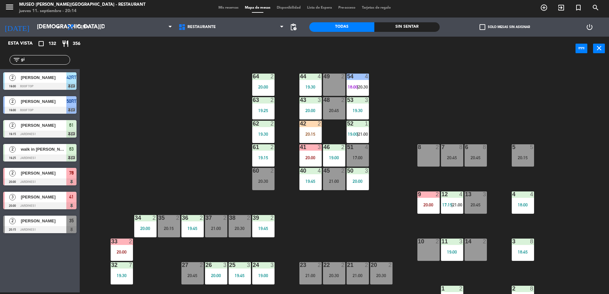
type input "gi"
click at [57, 201] on div "[PERSON_NAME]" at bounding box center [43, 197] width 46 height 11
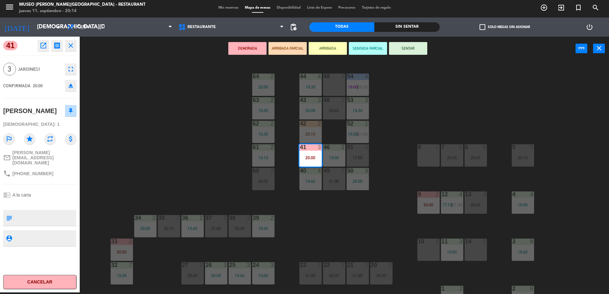
click at [292, 52] on button "ARRIBADA PARCIAL" at bounding box center [288, 48] width 38 height 13
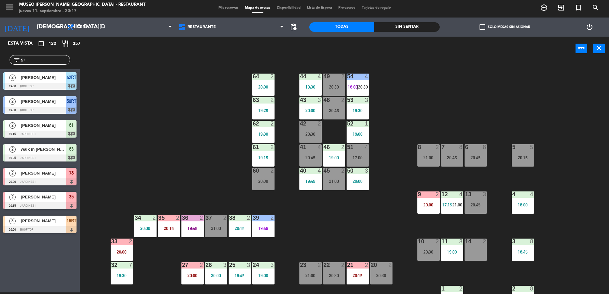
drag, startPoint x: 39, startPoint y: 58, endPoint x: -2, endPoint y: 78, distance: 44.6
click at [0, 78] on html "close × Museo Larco Café - Restaurant × chrome_reader_mode Listado de Reservas …" at bounding box center [304, 147] width 609 height 294
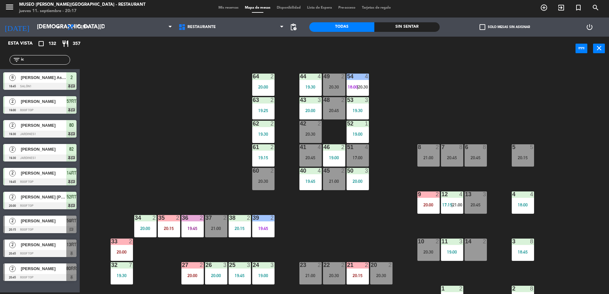
type input "i"
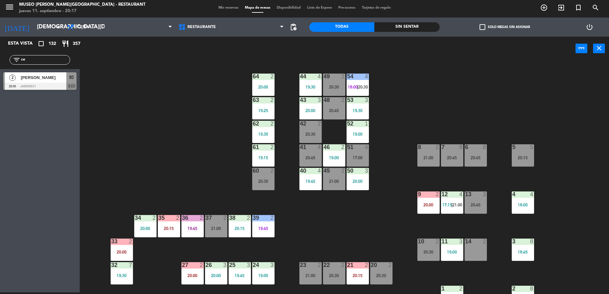
type input "c"
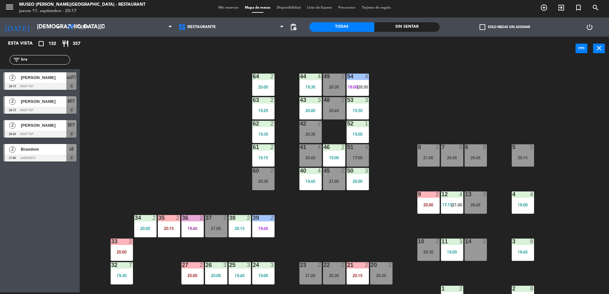
type input "bra"
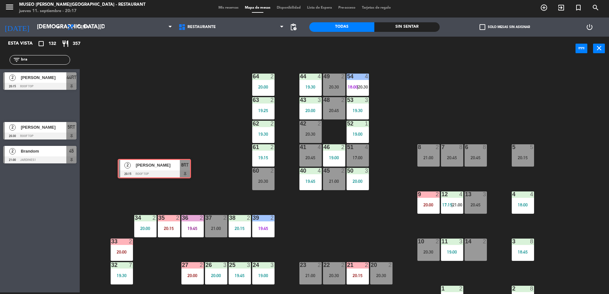
drag, startPoint x: 70, startPoint y: 103, endPoint x: 181, endPoint y: 165, distance: 127.3
click at [181, 165] on div "Esta vista crop_square 132 restaurant 357 filter_list bra 2 Moisés Abraham Flor…" at bounding box center [304, 166] width 609 height 258
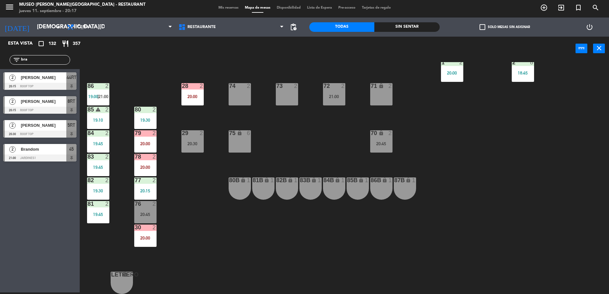
scroll to position [226, 0]
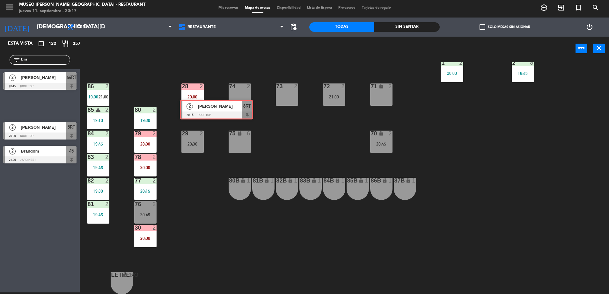
drag, startPoint x: 63, startPoint y: 105, endPoint x: 244, endPoint y: 99, distance: 180.9
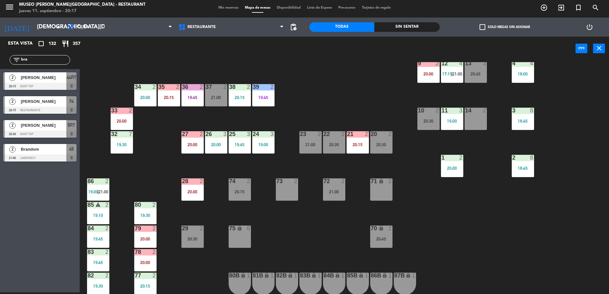
scroll to position [130, 0]
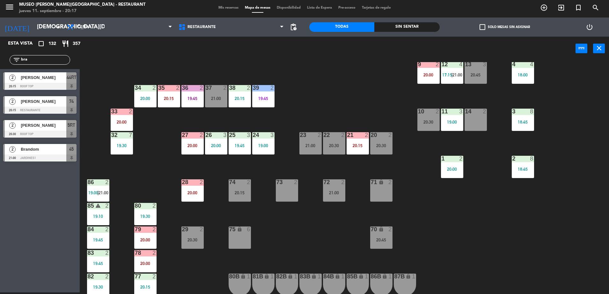
click at [380, 140] on div "20 2 20:30" at bounding box center [381, 143] width 22 height 22
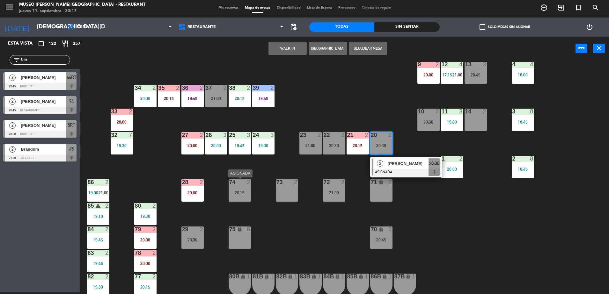
click at [239, 191] on div "20:15" at bounding box center [240, 193] width 22 height 4
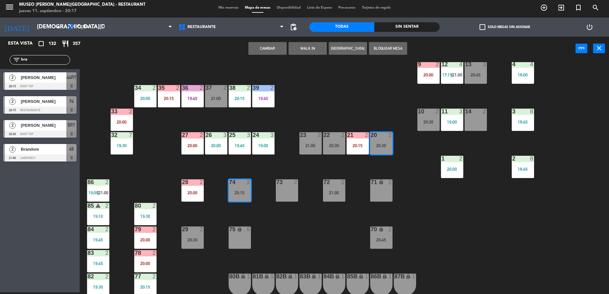
click at [267, 50] on button "Cambiar" at bounding box center [267, 48] width 38 height 13
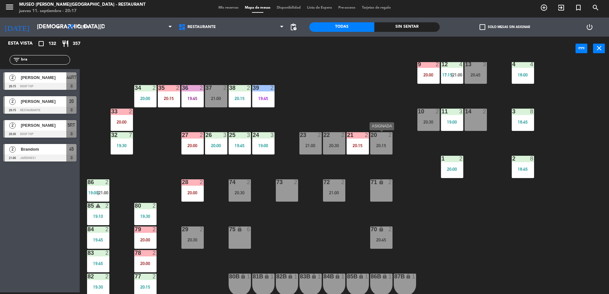
click at [384, 149] on div "20 2 20:15" at bounding box center [381, 143] width 22 height 22
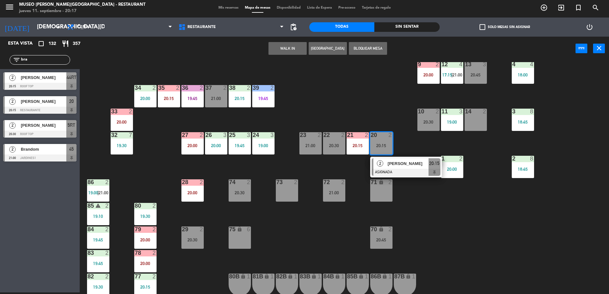
click at [396, 166] on span "[PERSON_NAME]" at bounding box center [408, 163] width 41 height 7
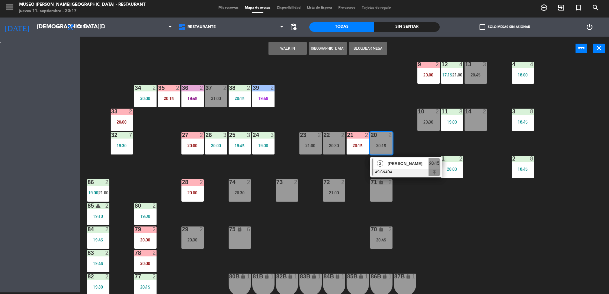
scroll to position [0, 0]
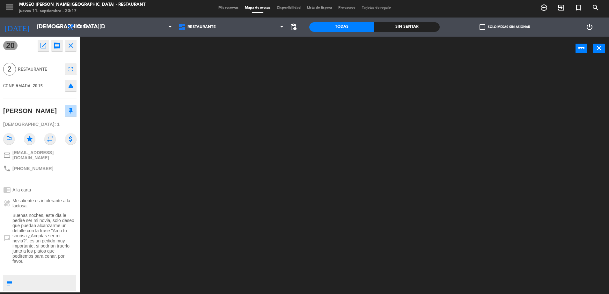
click at [59, 247] on span "Buenas noches, este día le pediré ser mi novia, solo deseo que puedan alcanzarm…" at bounding box center [44, 238] width 64 height 51
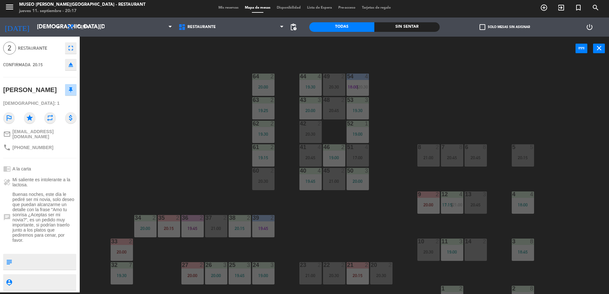
scroll to position [22, 0]
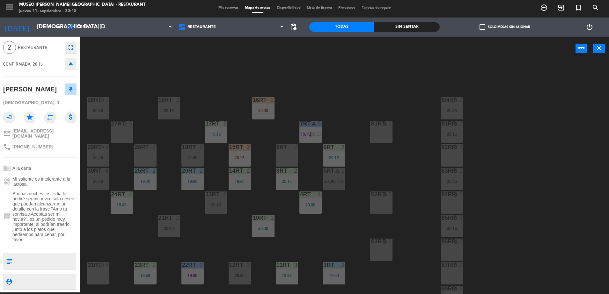
click at [206, 73] on div "18RT 2 20:15 16RT 3 20:00 28RT block 2 20:45 80RR lock 2 20:45 27RT block 5 7RT…" at bounding box center [347, 178] width 523 height 232
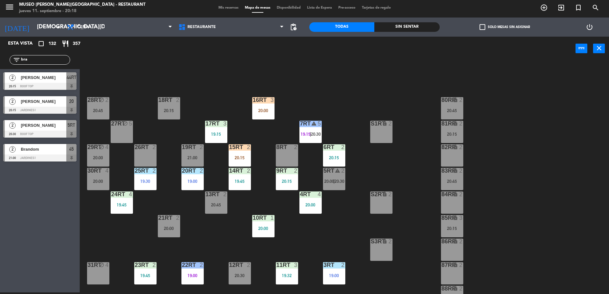
click at [76, 104] on div "20" at bounding box center [71, 101] width 10 height 11
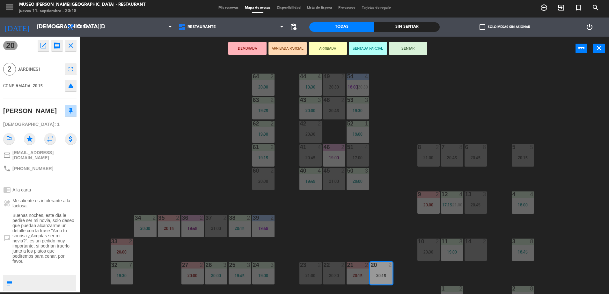
click at [292, 55] on div "DEMORADA ARRIBADA PARCIAL ARRIBADA SENTADA PARCIAL SENTAR power_input close" at bounding box center [328, 49] width 496 height 24
click at [286, 50] on button "ARRIBADA PARCIAL" at bounding box center [288, 48] width 38 height 13
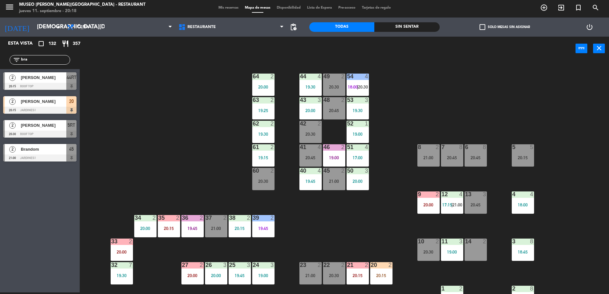
scroll to position [124, 0]
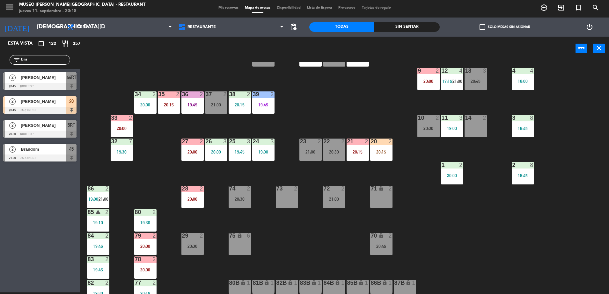
click at [379, 150] on div "20:15" at bounding box center [381, 152] width 22 height 4
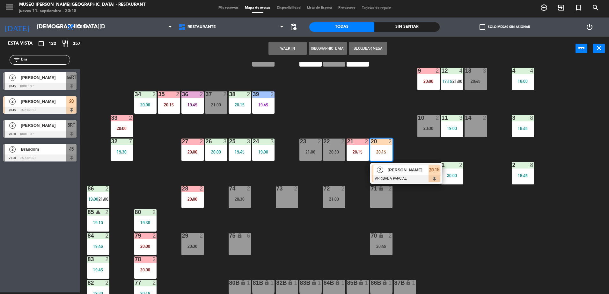
click at [404, 173] on span "[PERSON_NAME]" at bounding box center [408, 170] width 41 height 7
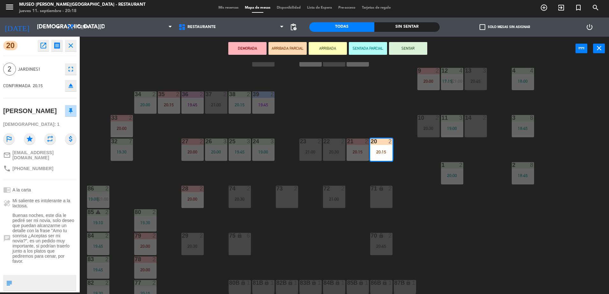
click at [335, 114] on div "44 4 19:30 49 2 20:30 54 4 18:00 | 20:30 64 2 20:00 48 2 20:45 53 3 19:30 63 2 …" at bounding box center [347, 178] width 523 height 232
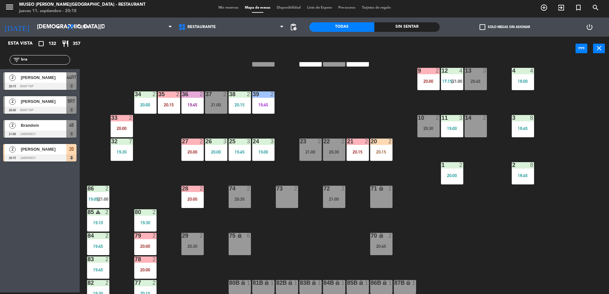
drag, startPoint x: 41, startPoint y: 60, endPoint x: -2, endPoint y: 63, distance: 42.9
click at [0, 63] on html "close × Museo Larco Café - Restaurant × chrome_reader_mode Listado de Reservas …" at bounding box center [304, 147] width 609 height 294
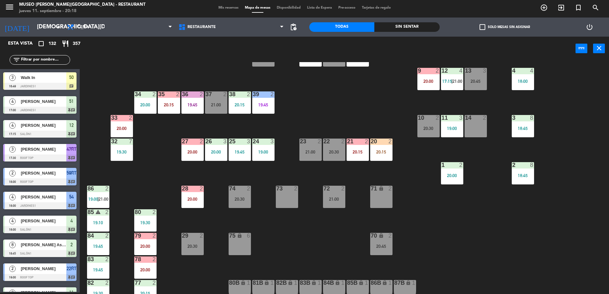
type input "m"
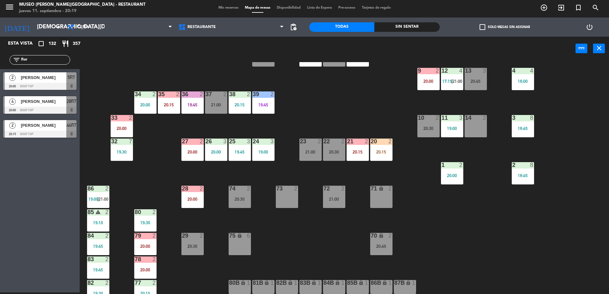
type input "flor"
click at [54, 131] on div at bounding box center [39, 134] width 73 height 7
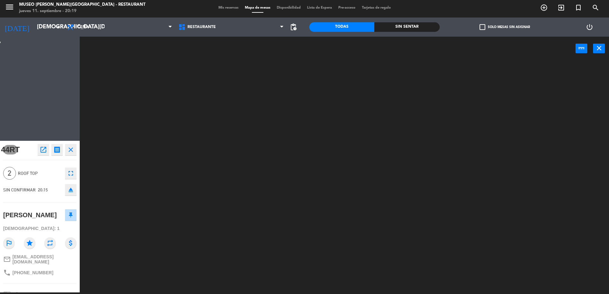
scroll to position [0, 0]
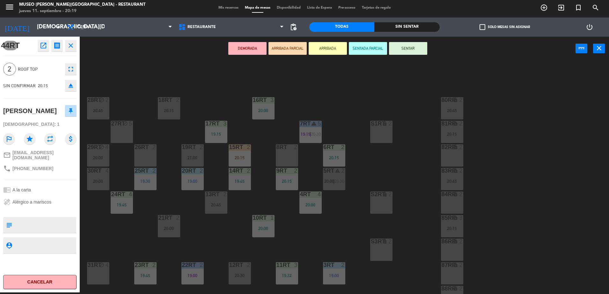
click at [287, 48] on button "ARRIBADA PARCIAL" at bounding box center [288, 48] width 38 height 13
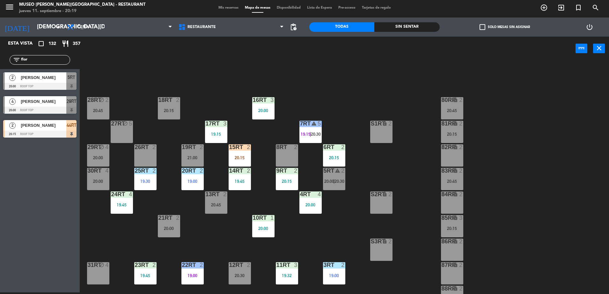
scroll to position [250, 0]
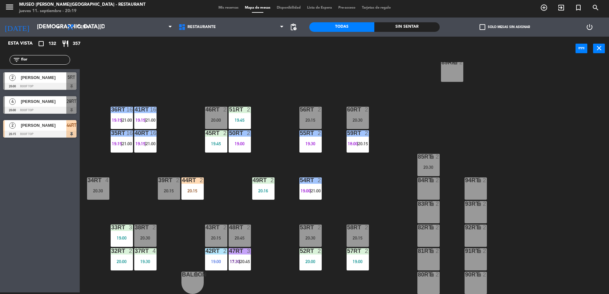
click at [190, 187] on div "44RT 2 20:15" at bounding box center [192, 189] width 22 height 22
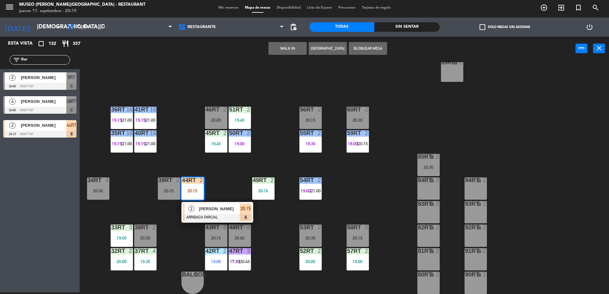
click at [216, 192] on div "18RT 2 20:15 16RT 3 20:00 28RT block 2 20:45 80RR lock 2 20:45 27RT block 5 7RT…" at bounding box center [347, 178] width 523 height 232
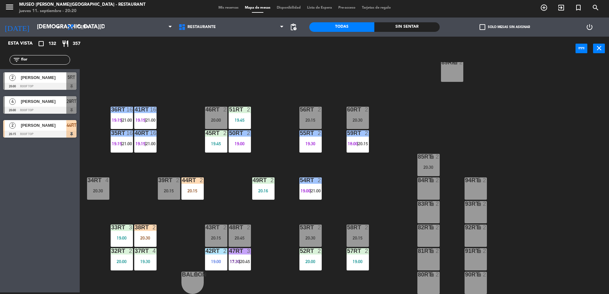
scroll to position [0, 0]
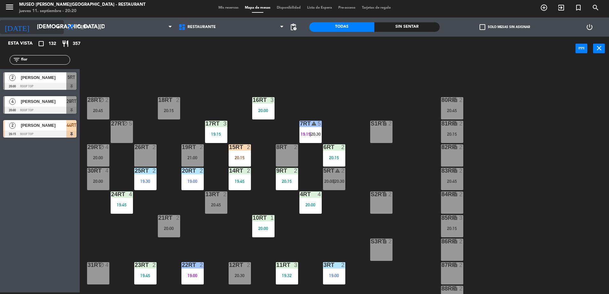
drag, startPoint x: 36, startPoint y: 58, endPoint x: 17, endPoint y: 33, distance: 31.8
click at [0, 62] on html "close × Museo Larco Café - Restaurant × chrome_reader_mode Listado de Reservas …" at bounding box center [304, 147] width 609 height 294
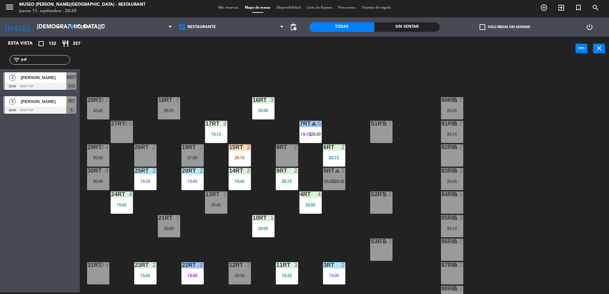
type input "pal"
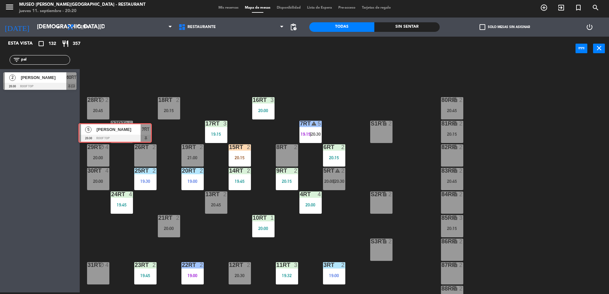
drag, startPoint x: 59, startPoint y: 102, endPoint x: 135, endPoint y: 129, distance: 80.0
click at [135, 129] on div "Esta vista crop_square 132 restaurant 357 filter_list pal 2 Jose Luis Palomino …" at bounding box center [304, 166] width 609 height 258
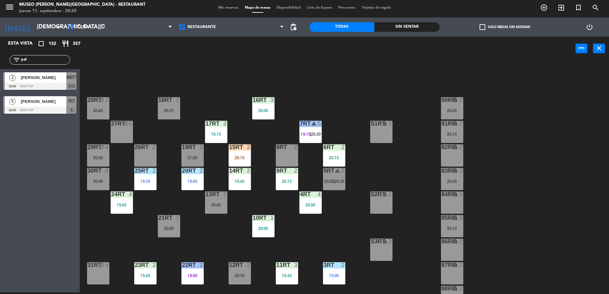
click at [43, 110] on div at bounding box center [39, 110] width 73 height 7
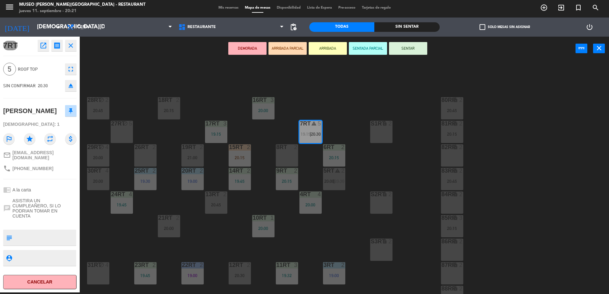
click at [141, 110] on div "18RT 2 20:15 16RT 3 20:00 28RT block 2 20:45 80RR lock 2 20:45 27RT block 5 7RT…" at bounding box center [347, 178] width 523 height 232
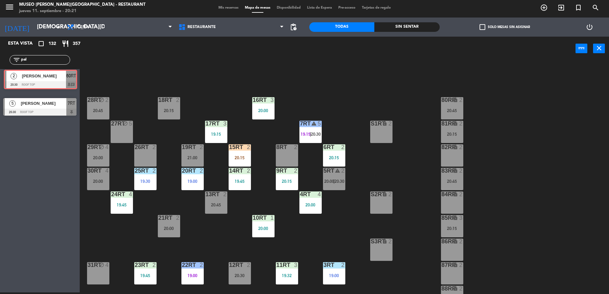
click at [72, 79] on div "2 Jose Luis Palomino 20:30 Roof Top 60RT chat 2 Jose Luis Palomino 20:30 Roof T…" at bounding box center [40, 82] width 80 height 26
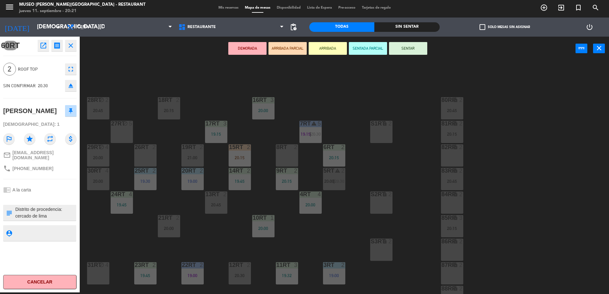
click at [132, 72] on div "18RT 2 20:15 16RT 3 20:00 28RT block 2 20:45 80RR lock 2 20:45 27RT block 5 7RT…" at bounding box center [347, 178] width 523 height 232
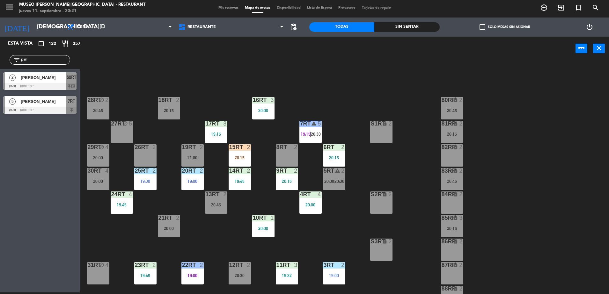
click at [67, 101] on div "7RT" at bounding box center [71, 101] width 10 height 11
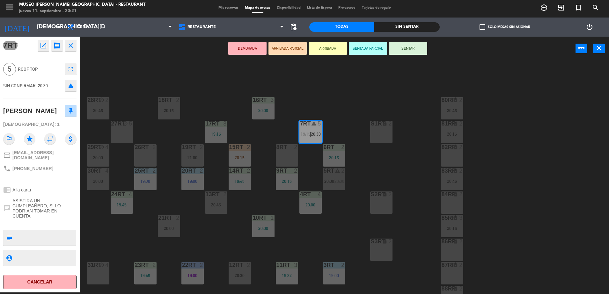
click at [123, 131] on div "27RT block 5" at bounding box center [122, 132] width 22 height 22
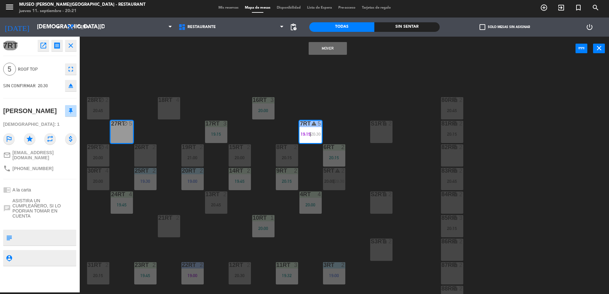
click at [328, 48] on button "Mover" at bounding box center [328, 48] width 38 height 13
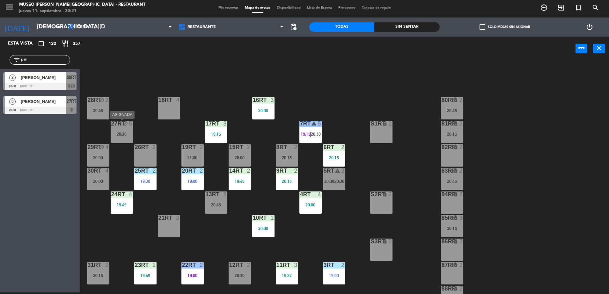
click at [123, 130] on div "27RT block 5 20:30" at bounding box center [122, 132] width 22 height 22
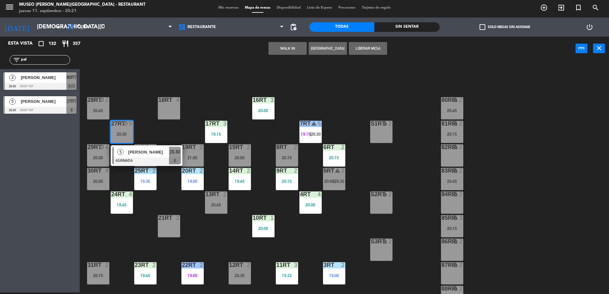
click at [166, 109] on div "18RT 4" at bounding box center [169, 108] width 22 height 22
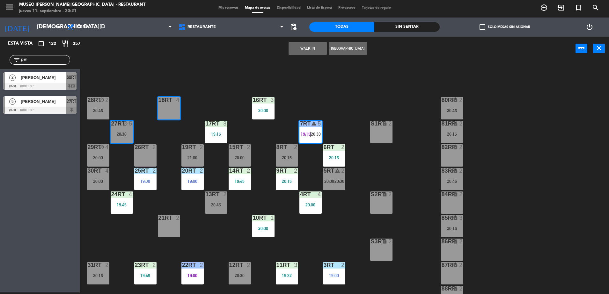
drag, startPoint x: 311, startPoint y: 48, endPoint x: 205, endPoint y: 82, distance: 110.7
click at [205, 82] on div "WALK IN Crear Reserva power_input close 18RT 4 16RT 3 20:00 28RT block 2 20:45 …" at bounding box center [304, 166] width 609 height 258
click at [115, 137] on div "27RT block 5 20:30" at bounding box center [122, 132] width 22 height 22
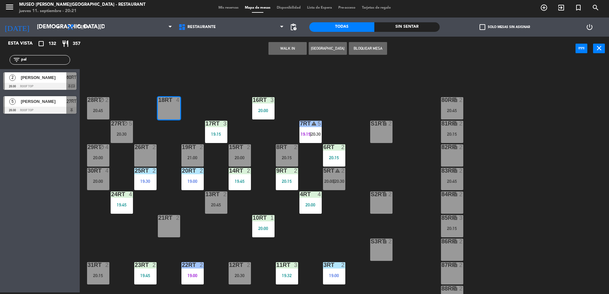
click at [133, 120] on div "18RT 4 16RT 3 20:00 28RT block 2 20:45 80RR lock 2 20:45 27RT block 5 20:30 7RT…" at bounding box center [347, 178] width 523 height 232
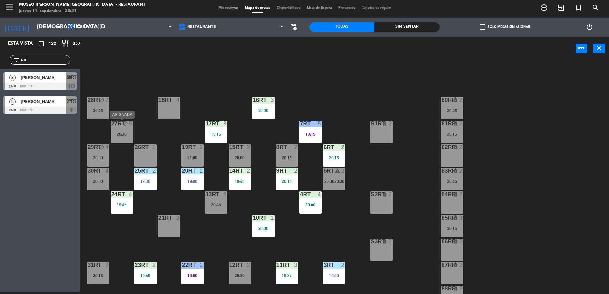
click at [119, 137] on div "27RT block 5 20:30" at bounding box center [122, 132] width 22 height 22
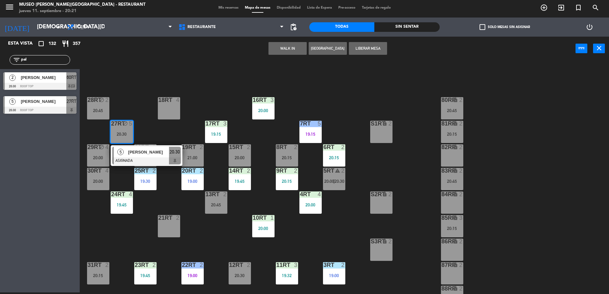
click at [166, 109] on div "18RT 4" at bounding box center [169, 108] width 22 height 22
click at [273, 46] on button "Mover" at bounding box center [288, 48] width 38 height 13
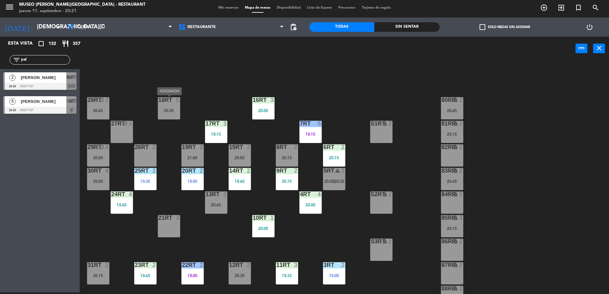
click at [158, 110] on div "20:30" at bounding box center [169, 110] width 22 height 4
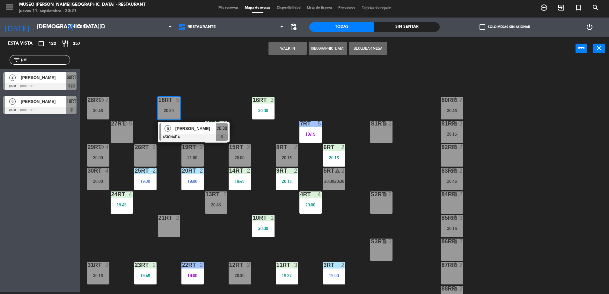
click at [210, 137] on div at bounding box center [193, 137] width 69 height 7
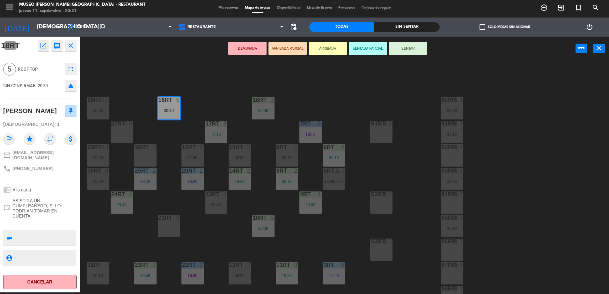
click at [294, 48] on button "ARRIBADA PARCIAL" at bounding box center [288, 48] width 38 height 13
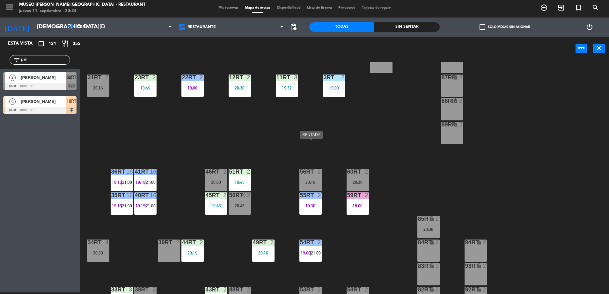
scroll to position [250, 0]
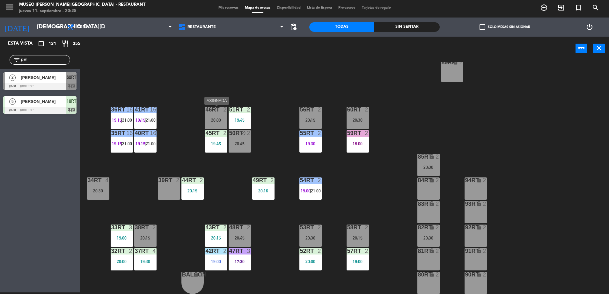
click at [215, 113] on div "46RT 2 20:00" at bounding box center [216, 118] width 22 height 22
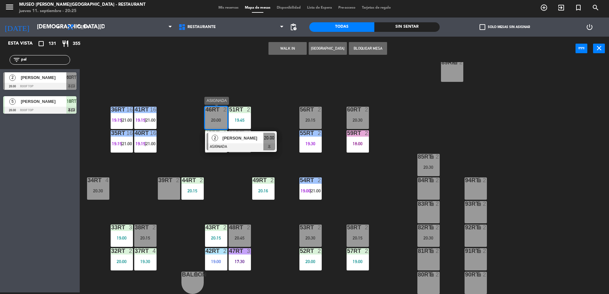
click at [226, 138] on span "[PERSON_NAME]" at bounding box center [243, 138] width 41 height 7
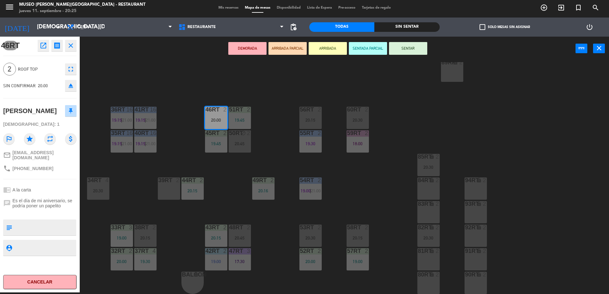
click at [44, 46] on icon "open_in_new" at bounding box center [44, 46] width 8 height 8
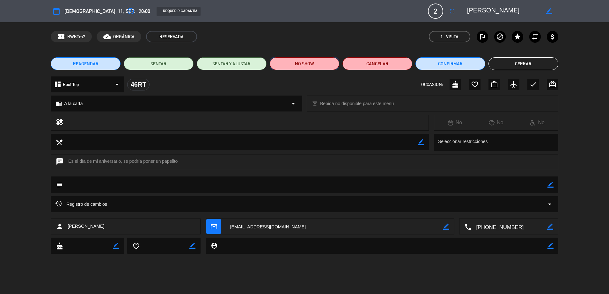
click at [325, 60] on button "NO SHOW" at bounding box center [305, 63] width 70 height 13
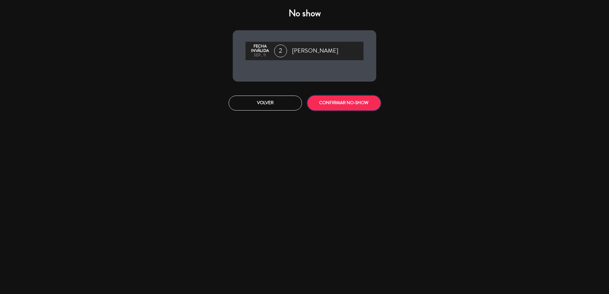
click at [343, 102] on button "CONFIRMAR NO-SHOW" at bounding box center [343, 103] width 73 height 15
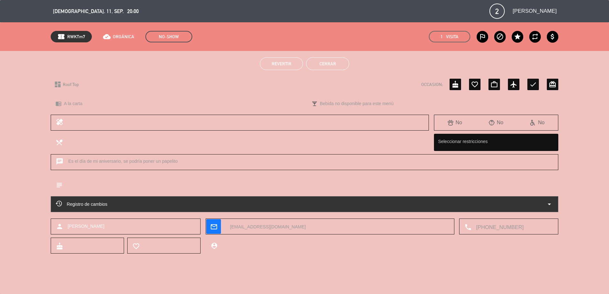
click at [320, 62] on button "Cerrar" at bounding box center [327, 63] width 43 height 13
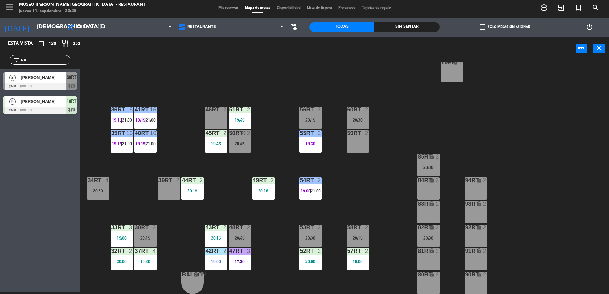
scroll to position [0, 0]
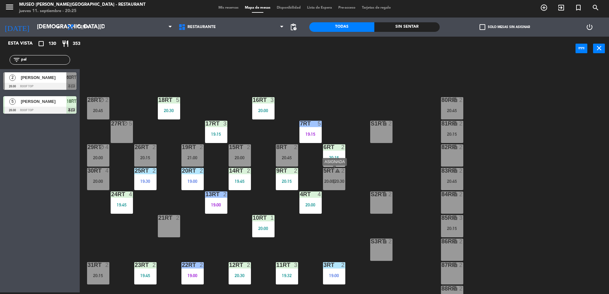
click at [324, 181] on span "20:00" at bounding box center [329, 181] width 10 height 5
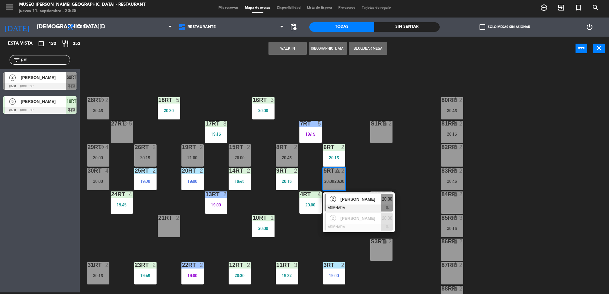
click at [340, 195] on div "[PERSON_NAME]" at bounding box center [360, 199] width 41 height 11
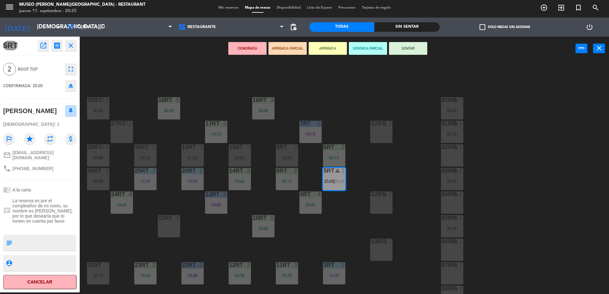
click at [40, 43] on icon "open_in_new" at bounding box center [44, 46] width 8 height 8
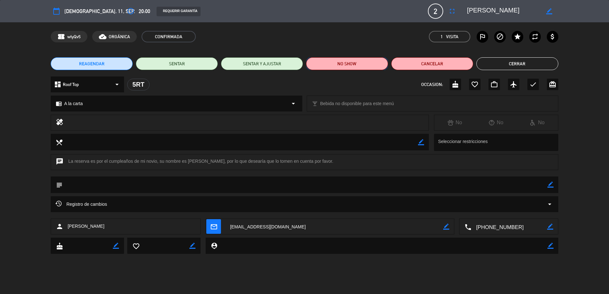
click at [342, 66] on button "NO SHOW" at bounding box center [347, 63] width 82 height 13
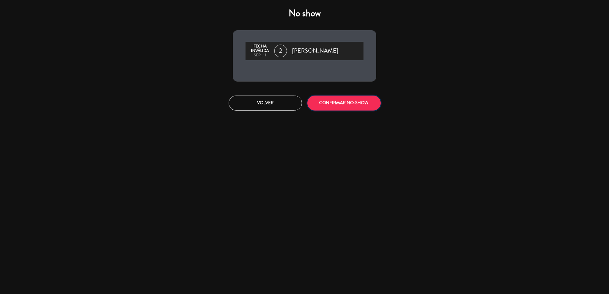
click at [367, 103] on button "CONFIRMAR NO-SHOW" at bounding box center [343, 103] width 73 height 15
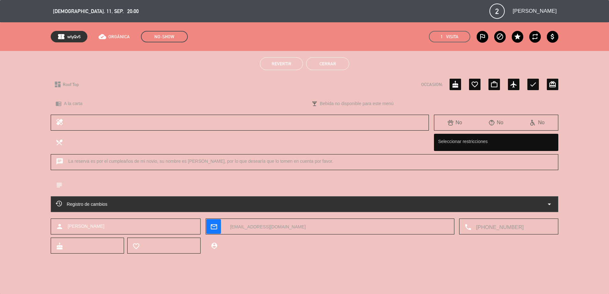
click at [339, 69] on button "Cerrar" at bounding box center [327, 63] width 43 height 13
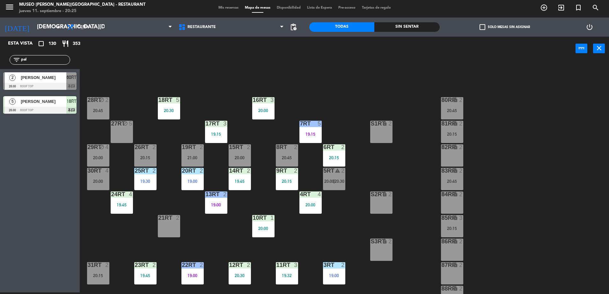
click at [99, 158] on div "20:00" at bounding box center [98, 158] width 22 height 4
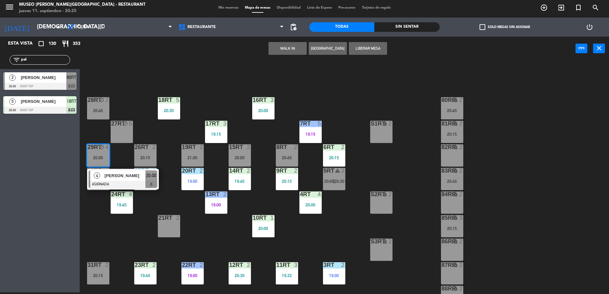
click at [125, 184] on div at bounding box center [123, 184] width 69 height 7
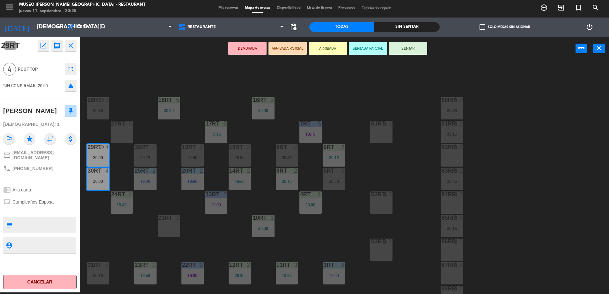
click at [39, 47] on button "open_in_new" at bounding box center [43, 45] width 11 height 11
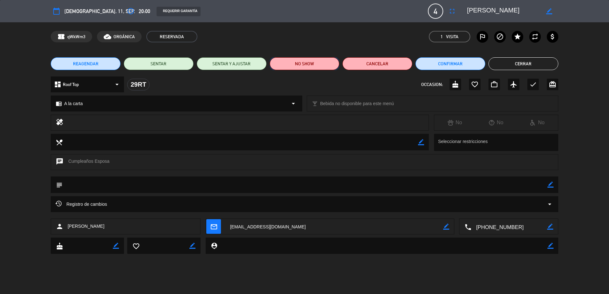
click at [315, 67] on button "NO SHOW" at bounding box center [305, 63] width 70 height 13
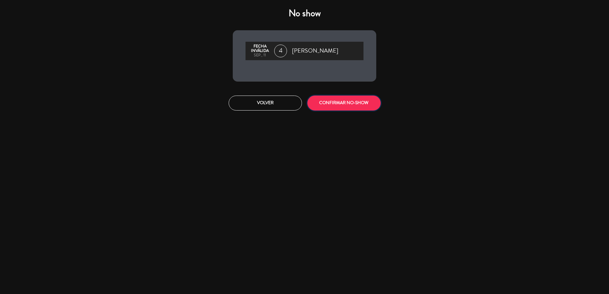
click at [336, 99] on button "CONFIRMAR NO-SHOW" at bounding box center [343, 103] width 73 height 15
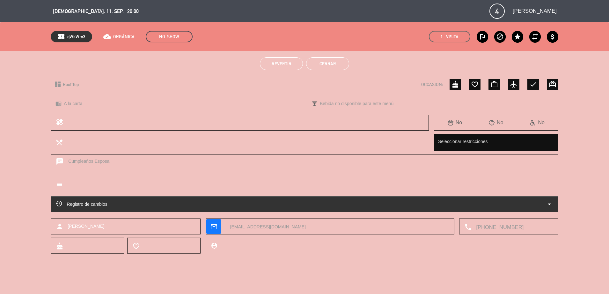
click at [333, 60] on button "Cerrar" at bounding box center [327, 63] width 43 height 13
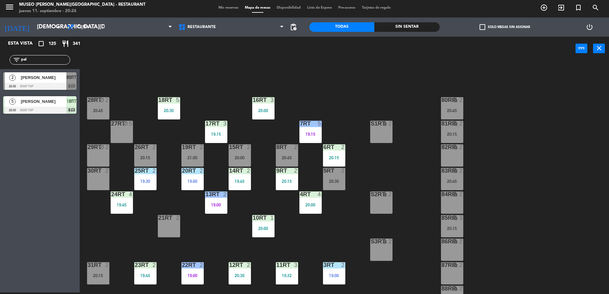
click at [335, 169] on div at bounding box center [334, 171] width 11 height 6
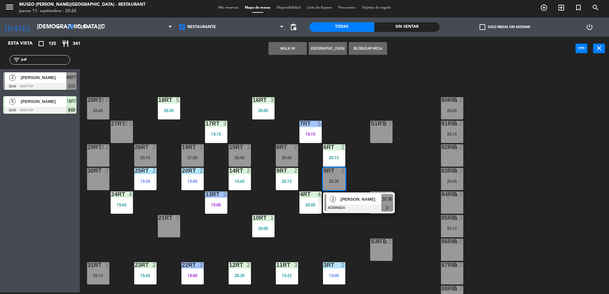
click at [345, 195] on div "[PERSON_NAME]" at bounding box center [360, 199] width 41 height 11
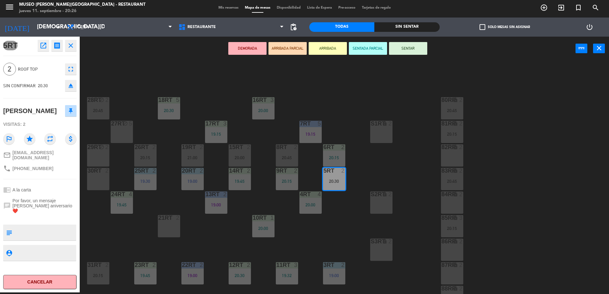
click at [279, 48] on button "ARRIBADA PARCIAL" at bounding box center [288, 48] width 38 height 13
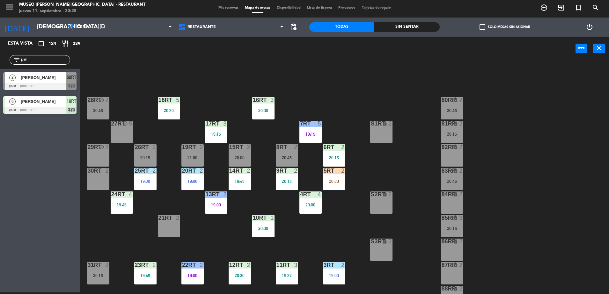
drag, startPoint x: 46, startPoint y: 61, endPoint x: 0, endPoint y: 71, distance: 47.1
click at [0, 71] on html "close × Museo Larco Café - Restaurant × chrome_reader_mode Listado de Reservas …" at bounding box center [304, 147] width 609 height 294
type input "paol"
click at [49, 81] on div "[PERSON_NAME]" at bounding box center [43, 77] width 46 height 11
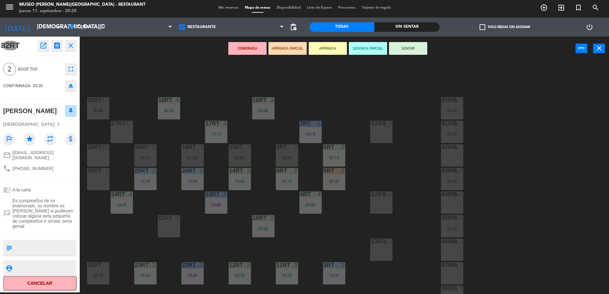
click at [287, 51] on button "ARRIBADA PARCIAL" at bounding box center [288, 48] width 38 height 13
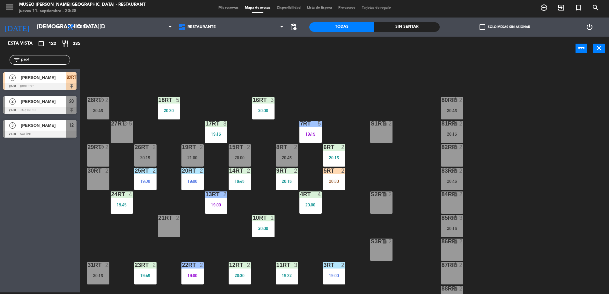
scroll to position [250, 0]
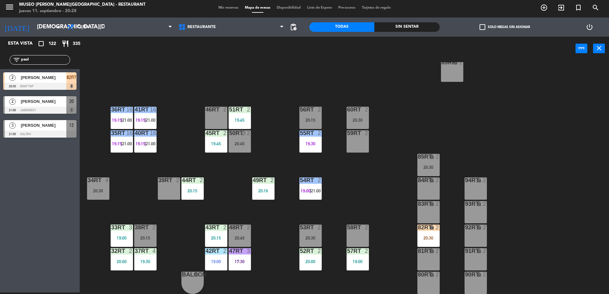
click at [61, 73] on div "[PERSON_NAME]" at bounding box center [43, 77] width 46 height 11
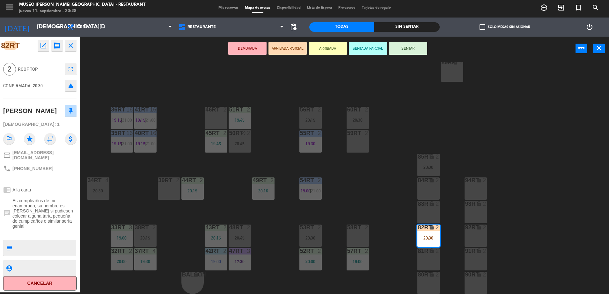
click at [214, 118] on div "46RT 2" at bounding box center [216, 118] width 22 height 22
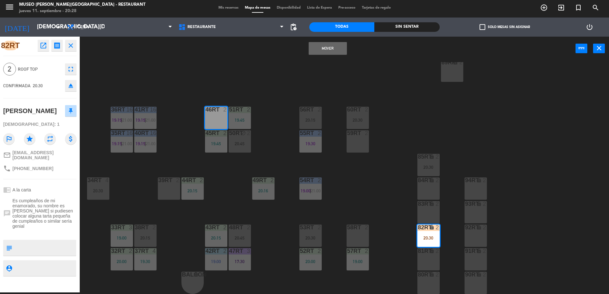
click at [315, 51] on button "Mover" at bounding box center [328, 48] width 38 height 13
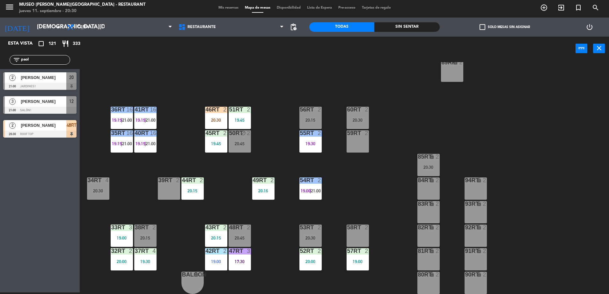
drag, startPoint x: 33, startPoint y: 58, endPoint x: 0, endPoint y: 61, distance: 32.9
click at [0, 61] on html "close × Museo Larco Café - Restaurant × chrome_reader_mode Listado de Reservas …" at bounding box center [304, 147] width 609 height 294
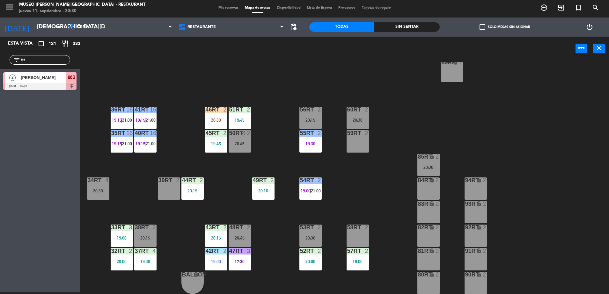
type input "n"
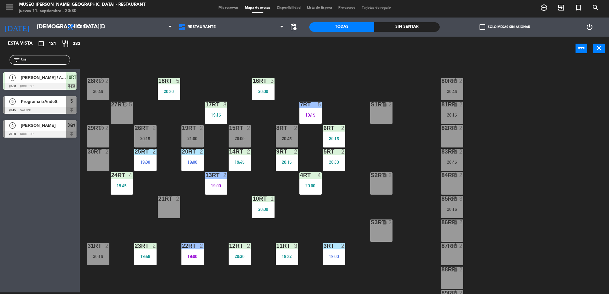
scroll to position [0, 0]
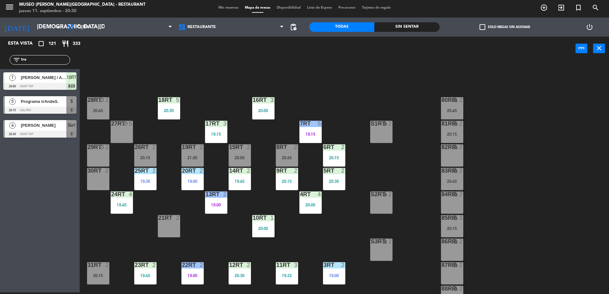
type input "tra"
click at [64, 108] on div at bounding box center [39, 110] width 73 height 7
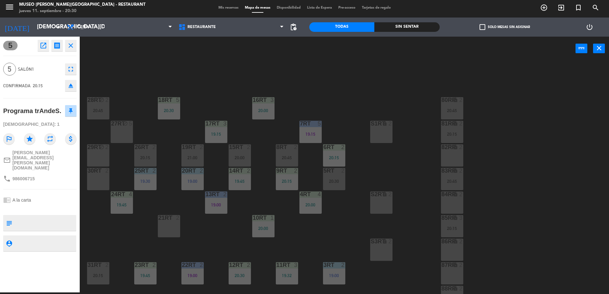
click at [194, 72] on div "18RT 5 20:30 16RT 3 20:00 28RT block 2 20:45 80RR lock 2 20:45 27RT block 5 7RT…" at bounding box center [347, 178] width 523 height 232
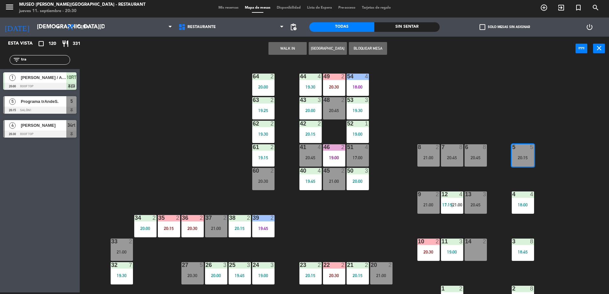
click at [64, 100] on span "Programa trAndeS." at bounding box center [44, 101] width 46 height 7
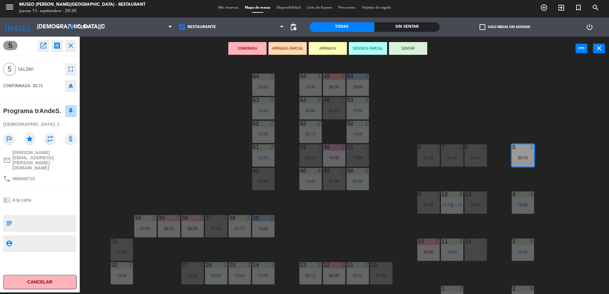
click at [301, 43] on button "ARRIBADA PARCIAL" at bounding box center [288, 48] width 38 height 13
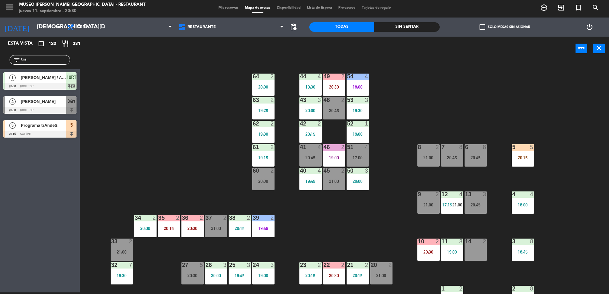
drag, startPoint x: 29, startPoint y: 60, endPoint x: -2, endPoint y: 53, distance: 31.7
click at [0, 53] on html "close × Museo Larco Café - Restaurant × chrome_reader_mode Listado de Reservas …" at bounding box center [304, 147] width 609 height 294
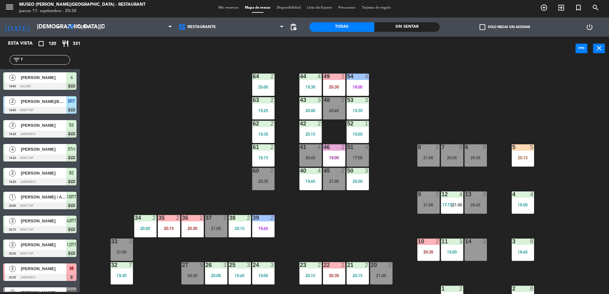
type input "fl"
